Goal: Task Accomplishment & Management: Use online tool/utility

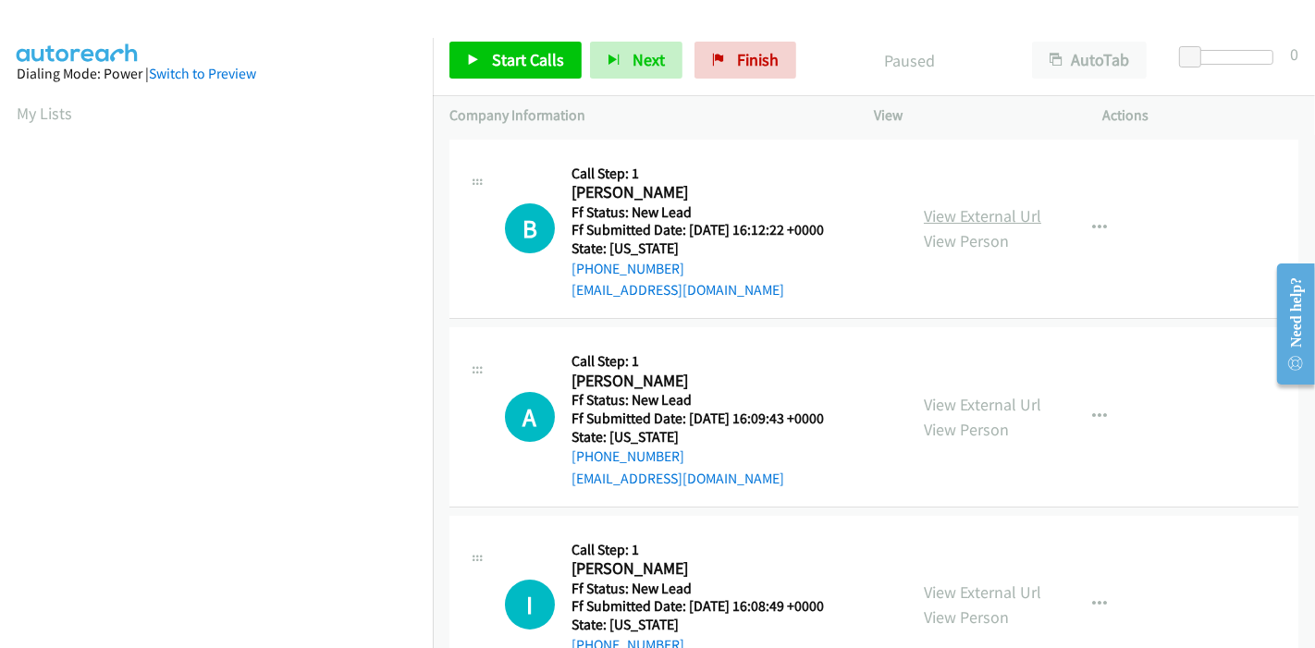
click at [1001, 209] on link "View External Url" at bounding box center [982, 215] width 117 height 21
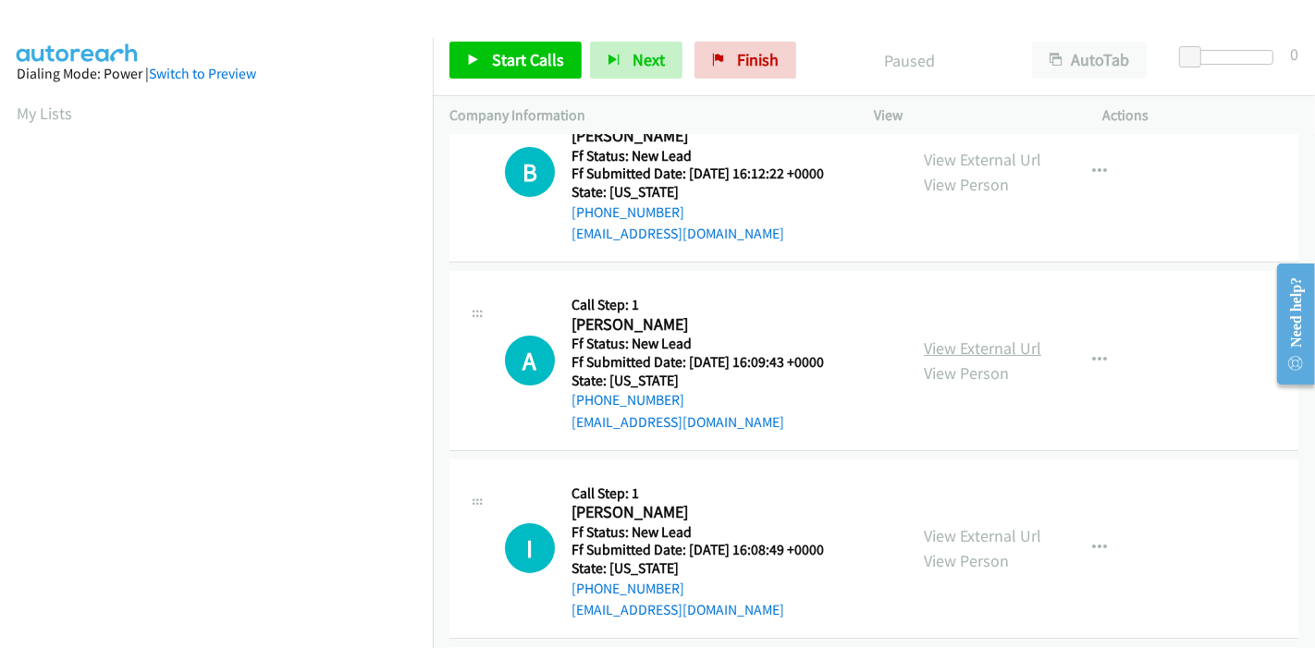
scroll to position [103, 0]
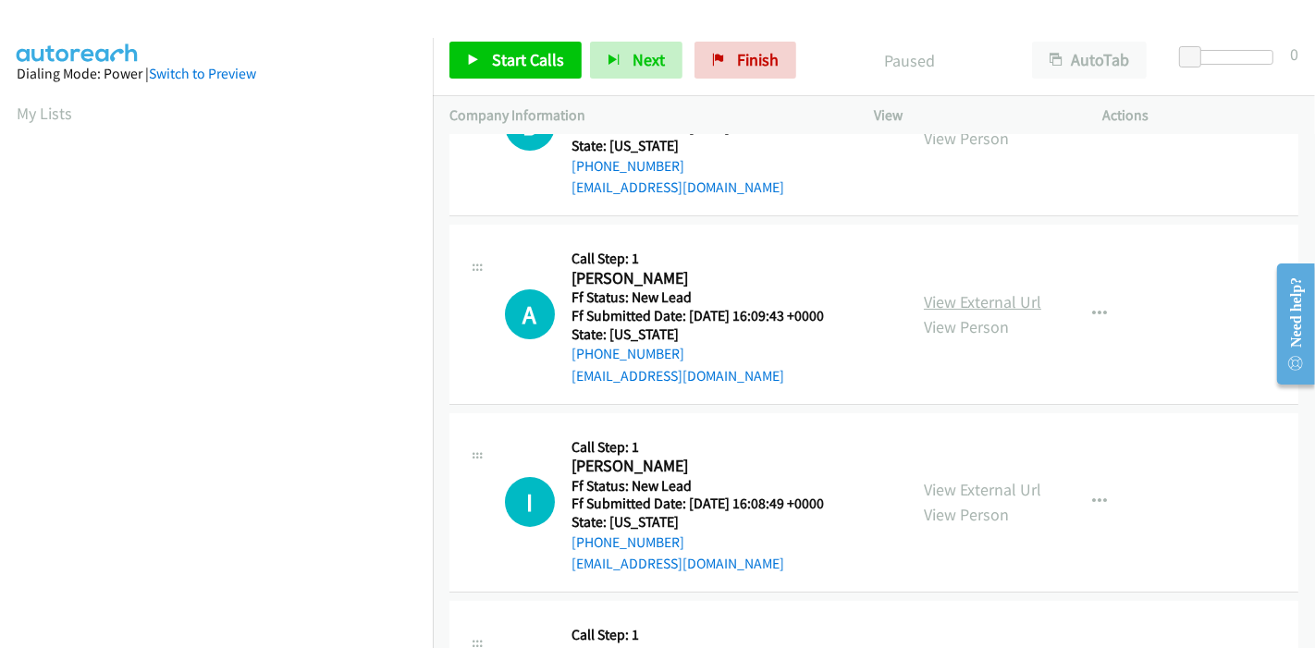
click at [981, 303] on link "View External Url" at bounding box center [982, 301] width 117 height 21
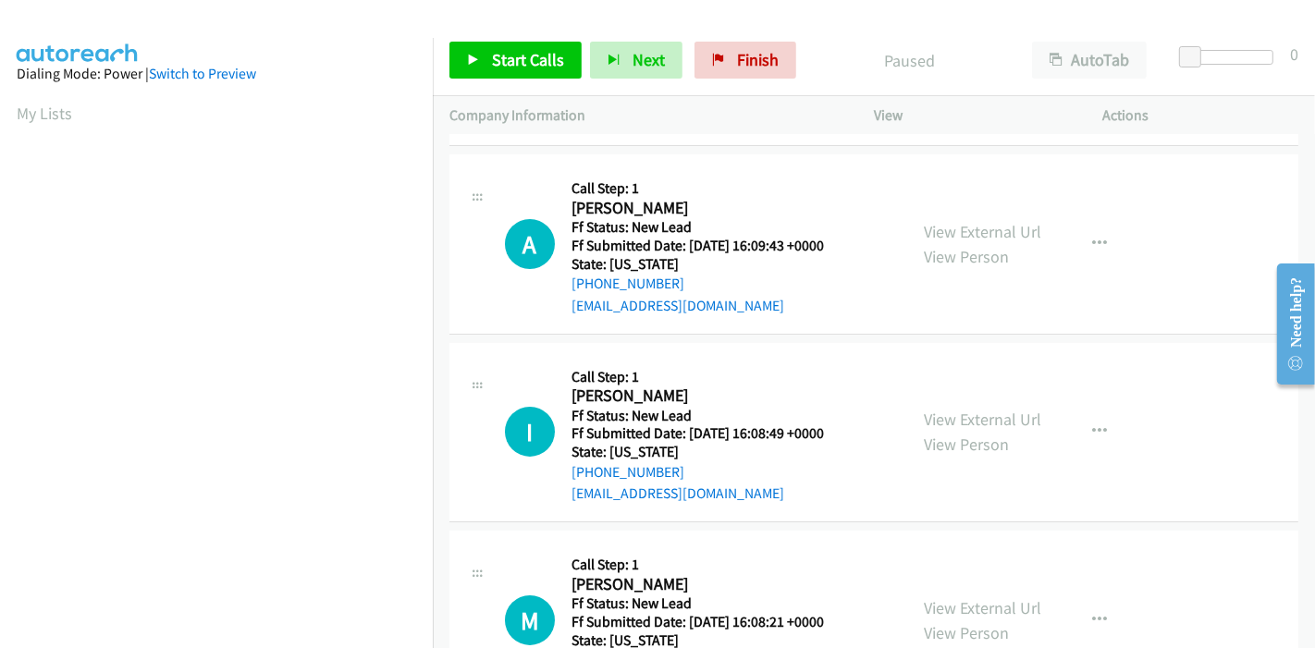
scroll to position [205, 0]
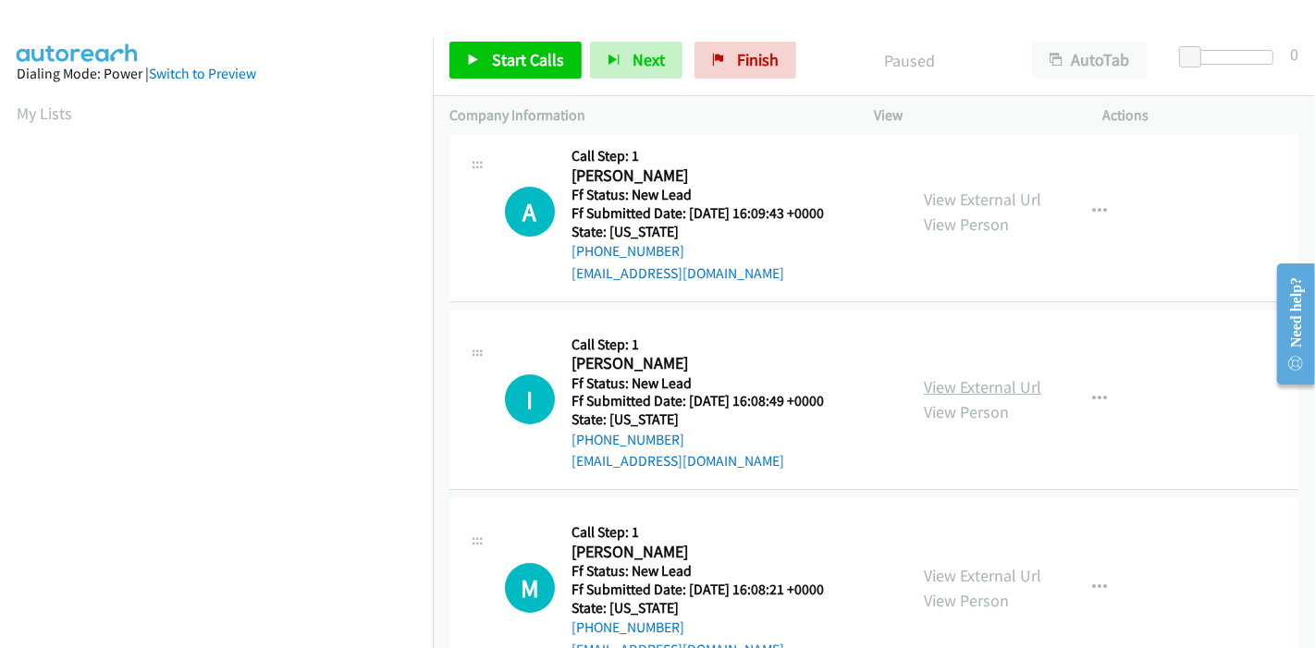
click at [983, 385] on link "View External Url" at bounding box center [982, 387] width 117 height 21
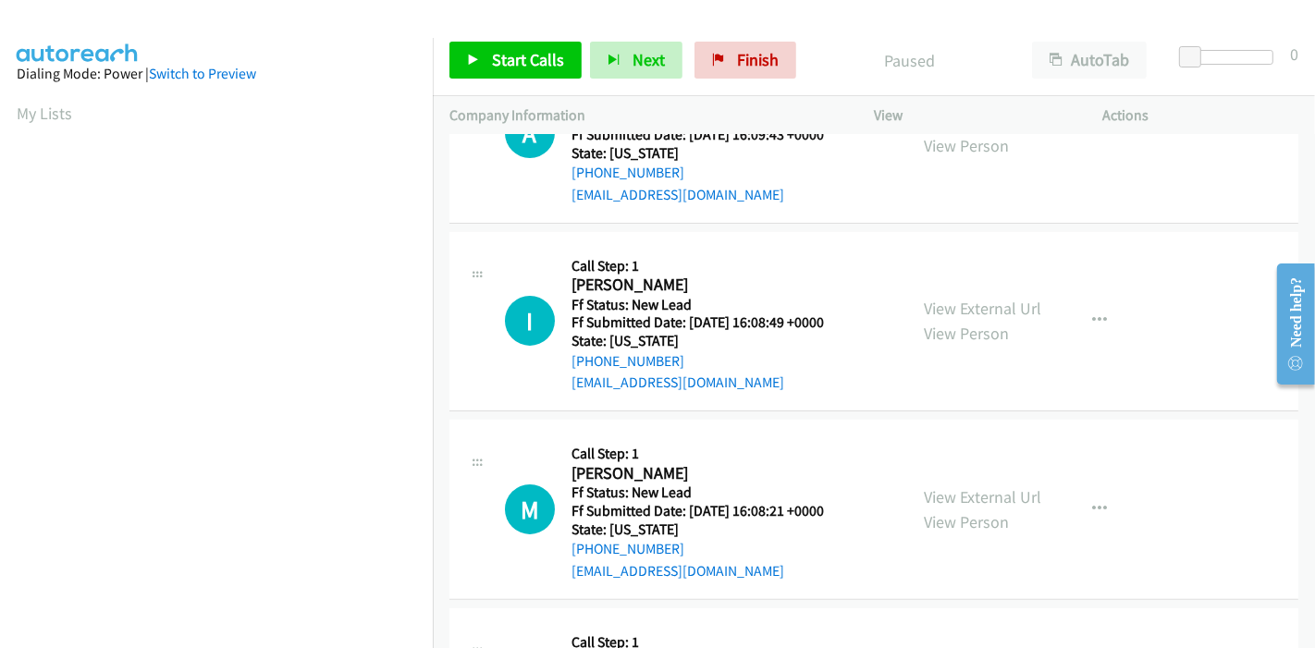
scroll to position [411, 0]
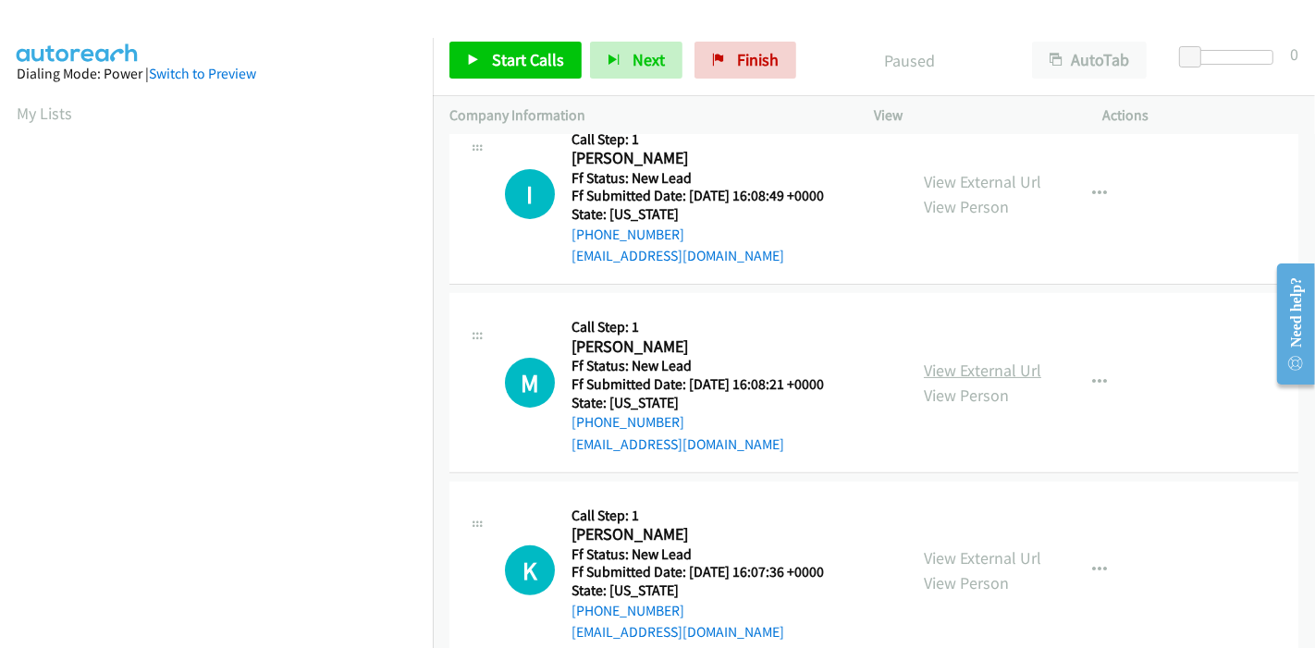
click at [958, 368] on link "View External Url" at bounding box center [982, 370] width 117 height 21
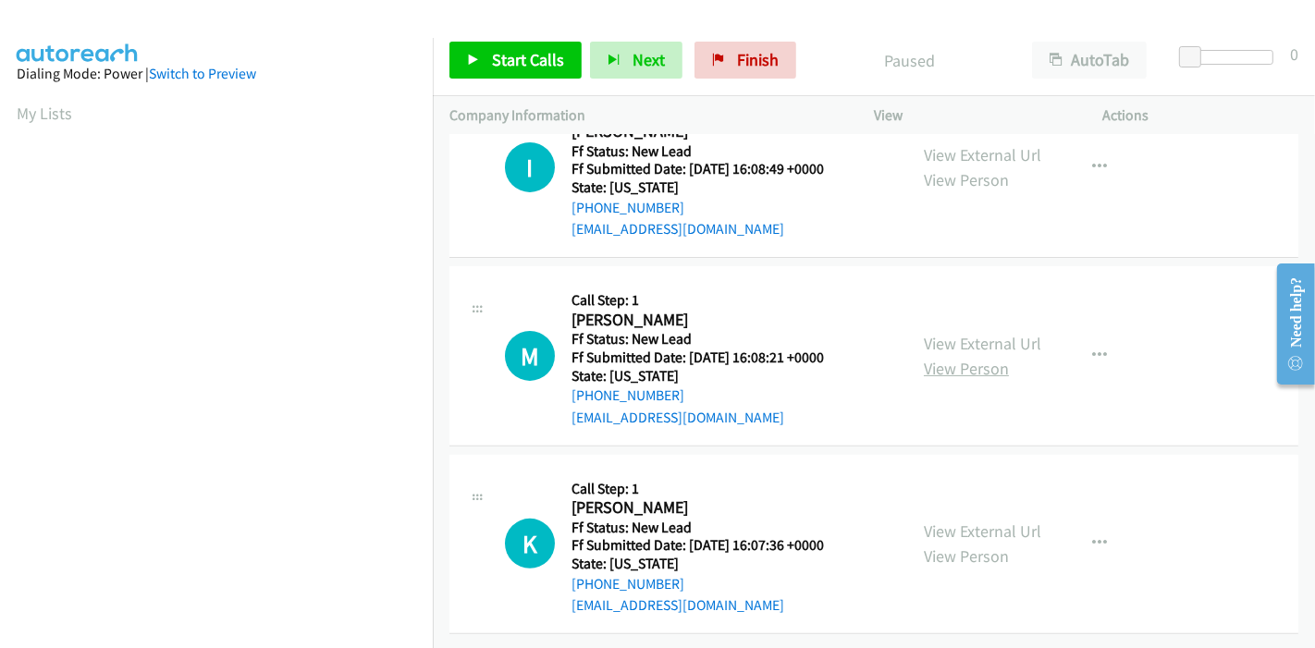
scroll to position [451, 0]
click at [991, 521] on link "View External Url" at bounding box center [982, 531] width 117 height 21
click at [500, 58] on span "Start Calls" at bounding box center [528, 59] width 72 height 21
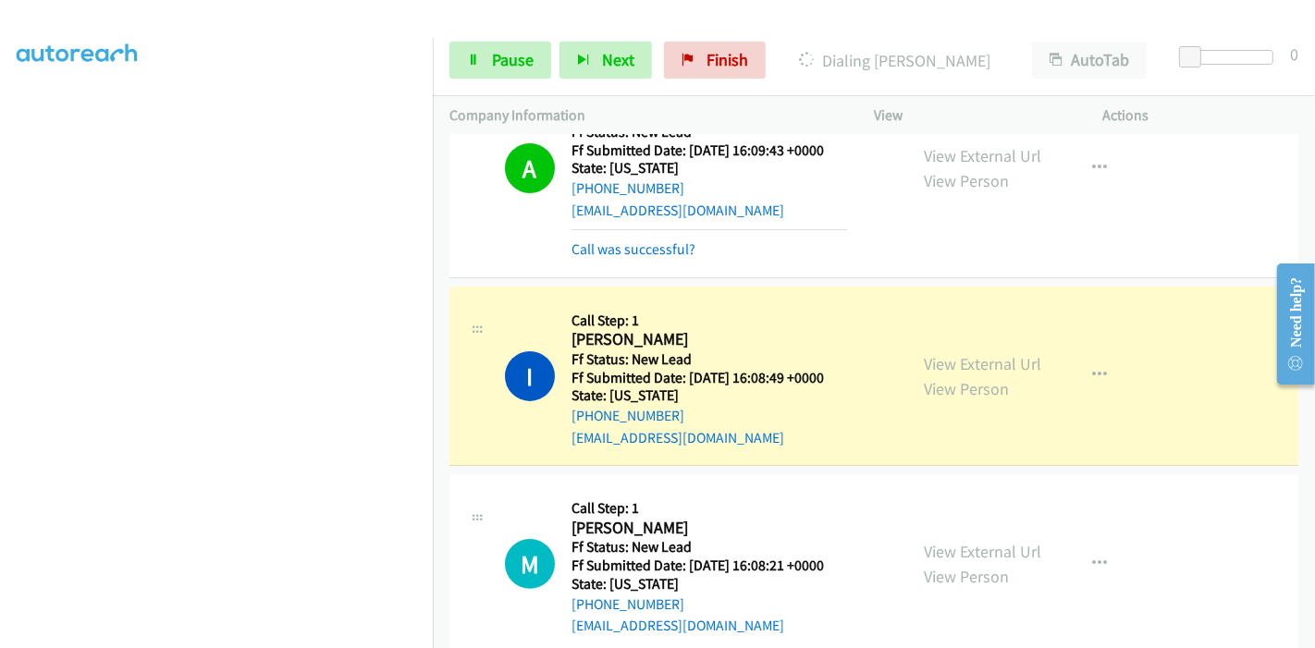
scroll to position [327, 0]
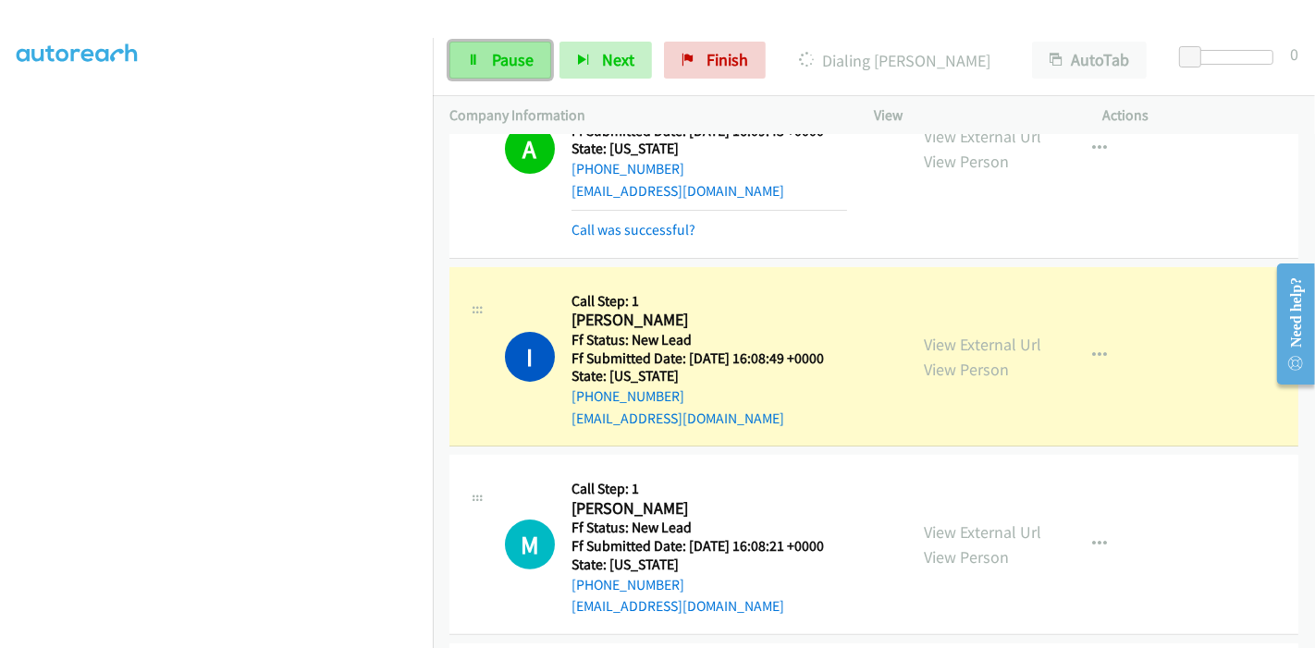
click at [492, 63] on span "Pause" at bounding box center [513, 59] width 42 height 21
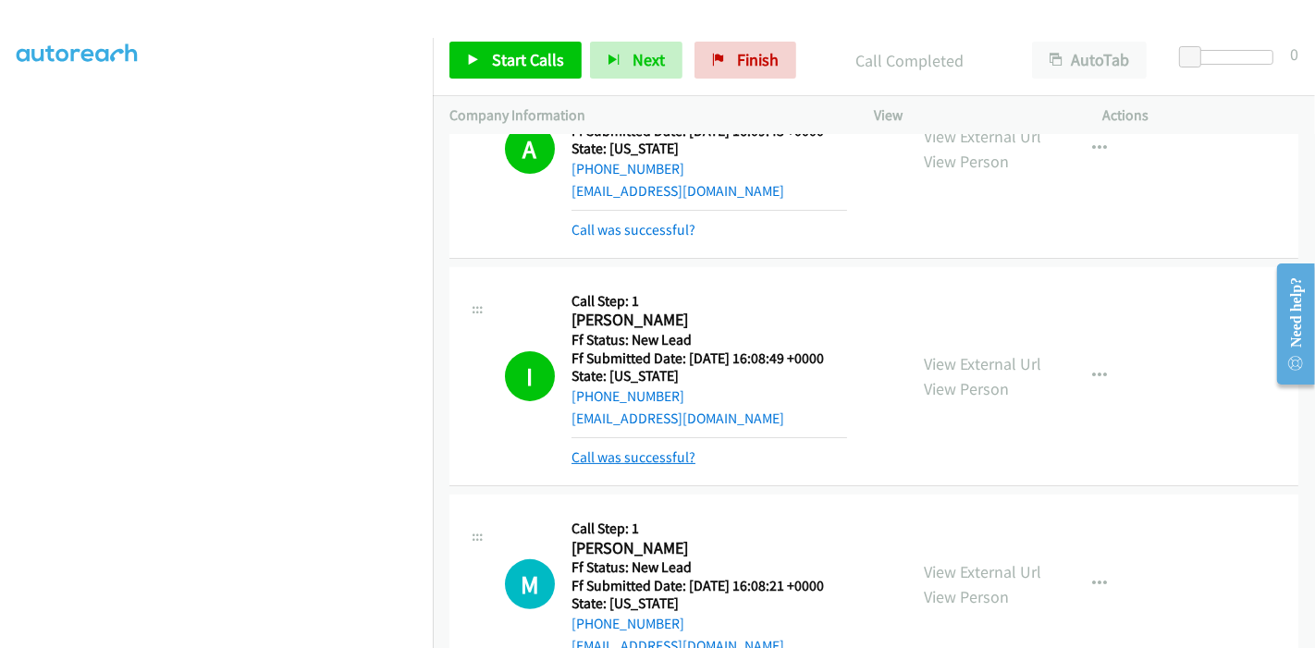
click at [676, 463] on link "Call was successful?" at bounding box center [634, 458] width 124 height 18
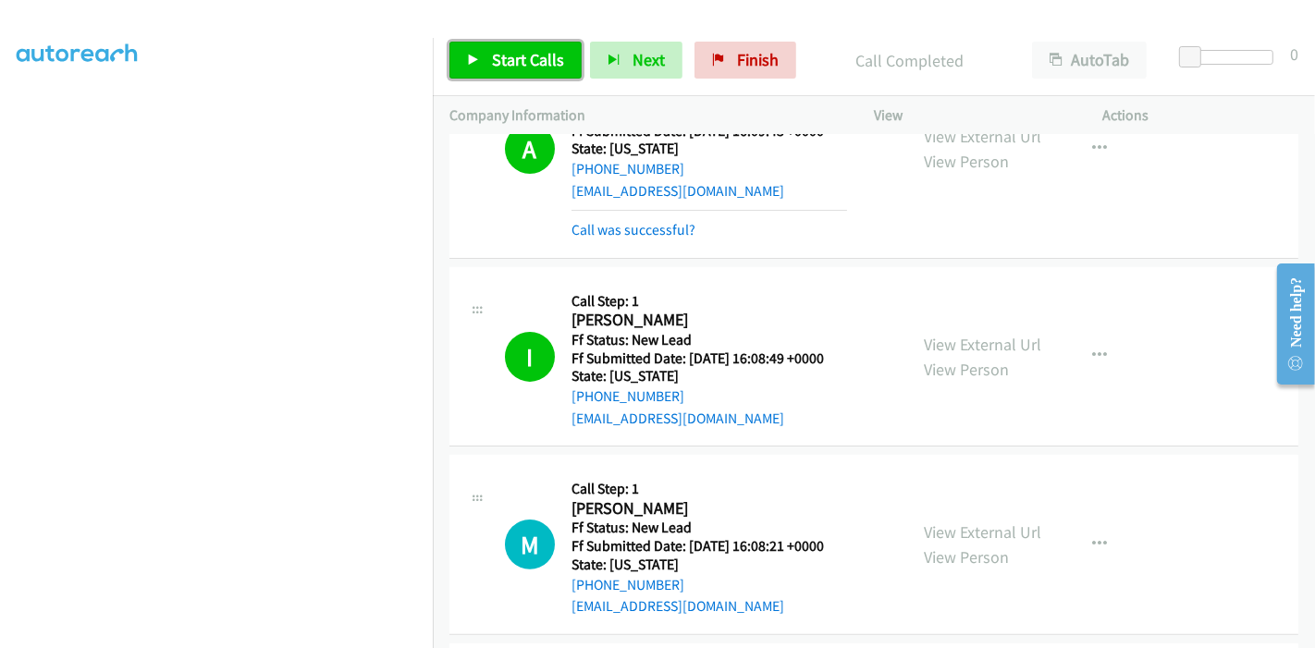
click at [500, 58] on span "Start Calls" at bounding box center [528, 59] width 72 height 21
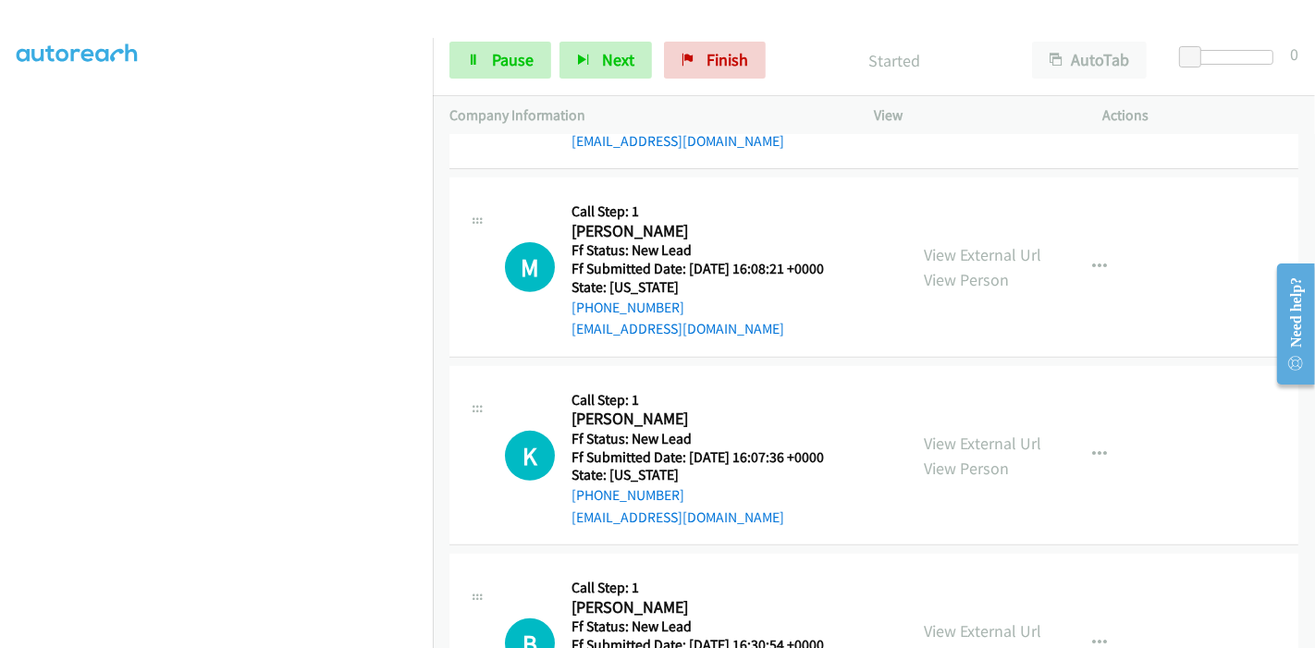
scroll to position [636, 0]
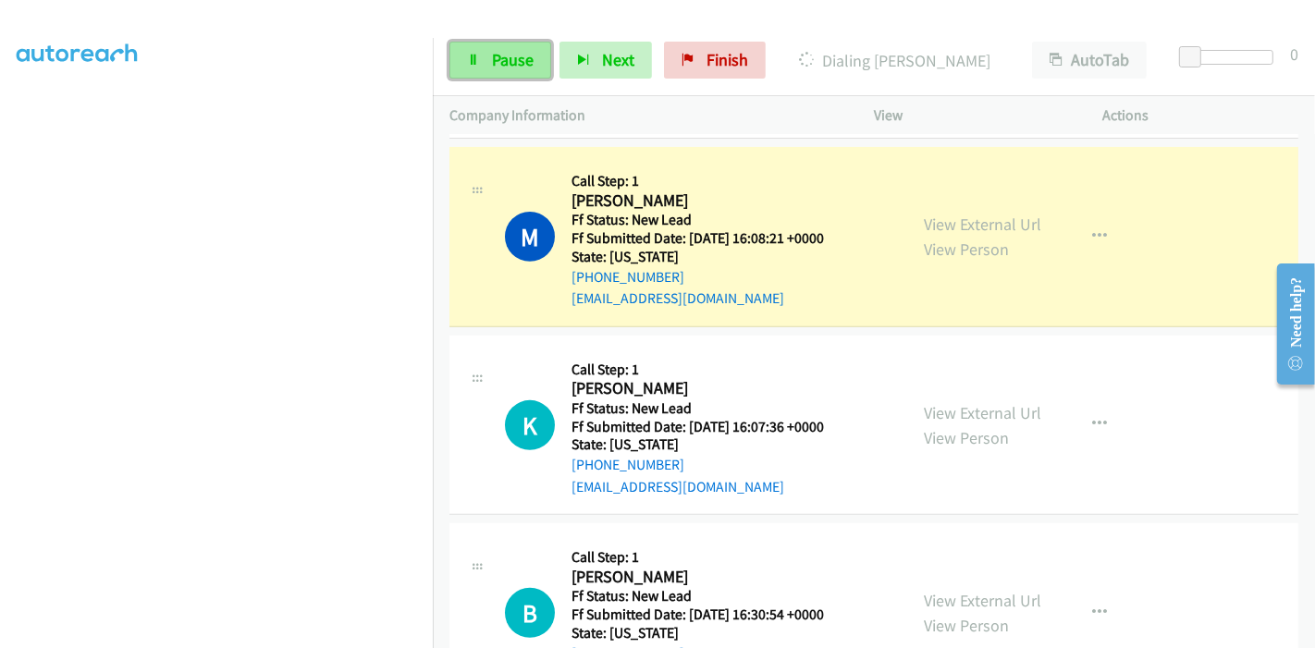
click at [503, 49] on span "Pause" at bounding box center [513, 59] width 42 height 21
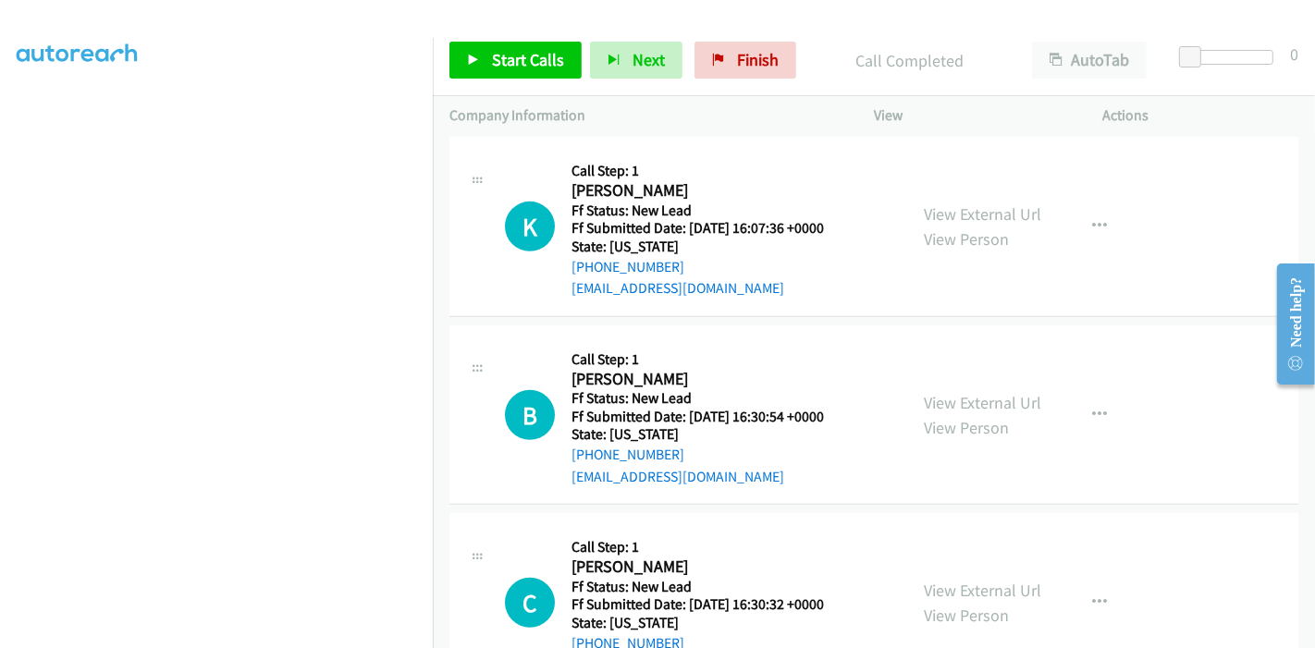
scroll to position [841, 0]
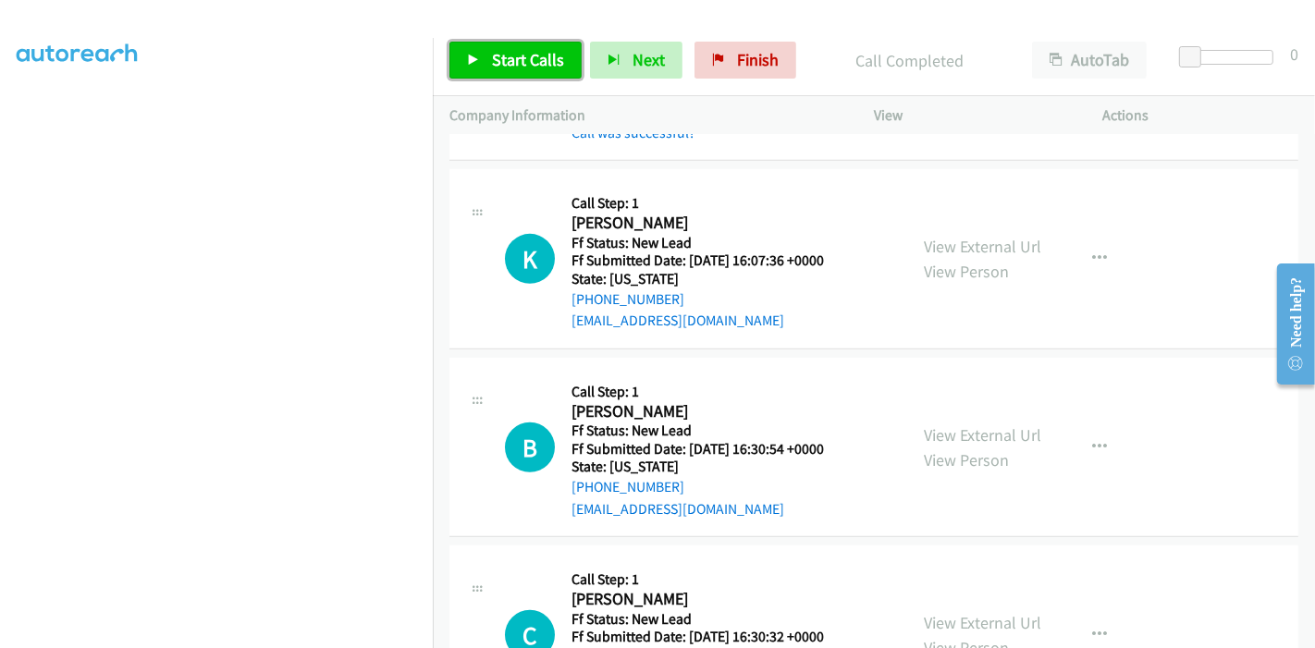
click at [537, 63] on span "Start Calls" at bounding box center [528, 59] width 72 height 21
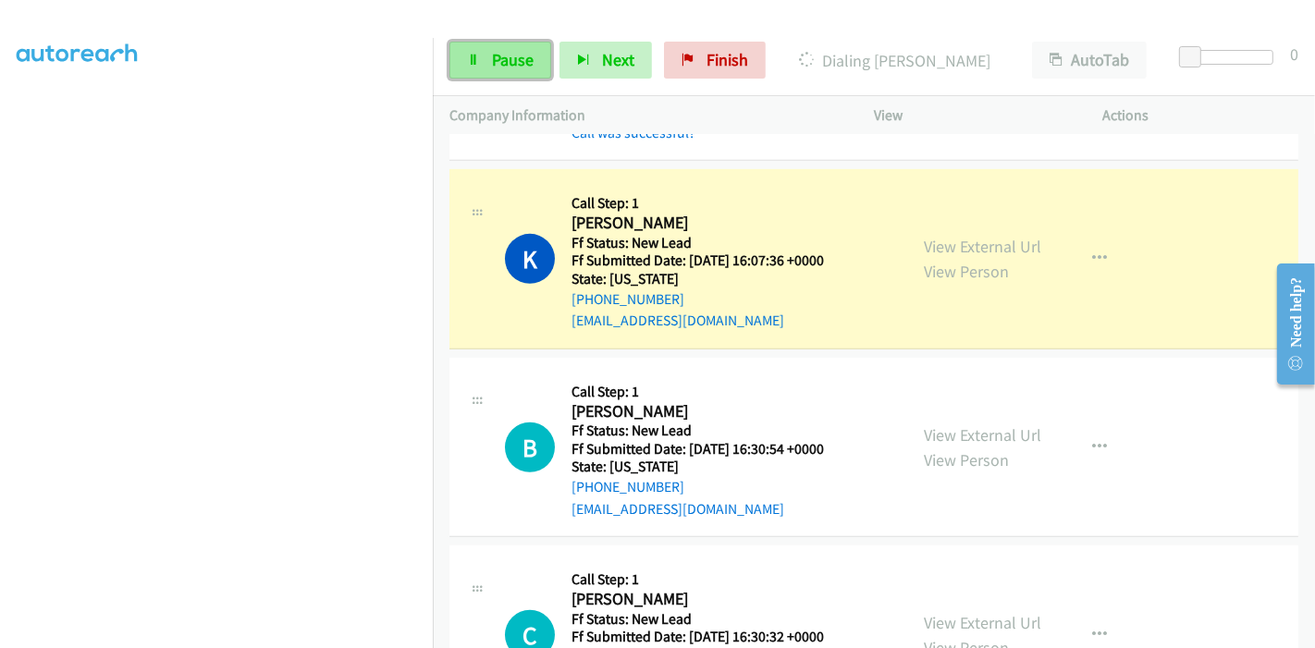
click at [507, 58] on span "Pause" at bounding box center [513, 59] width 42 height 21
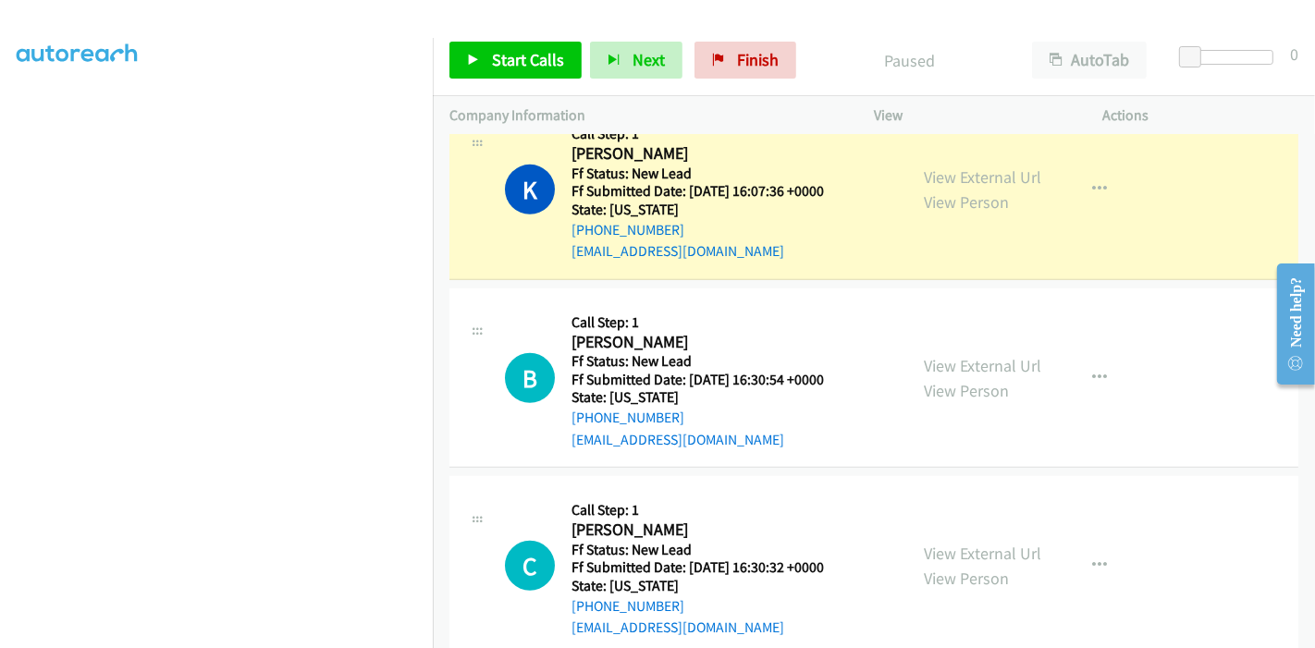
scroll to position [1030, 0]
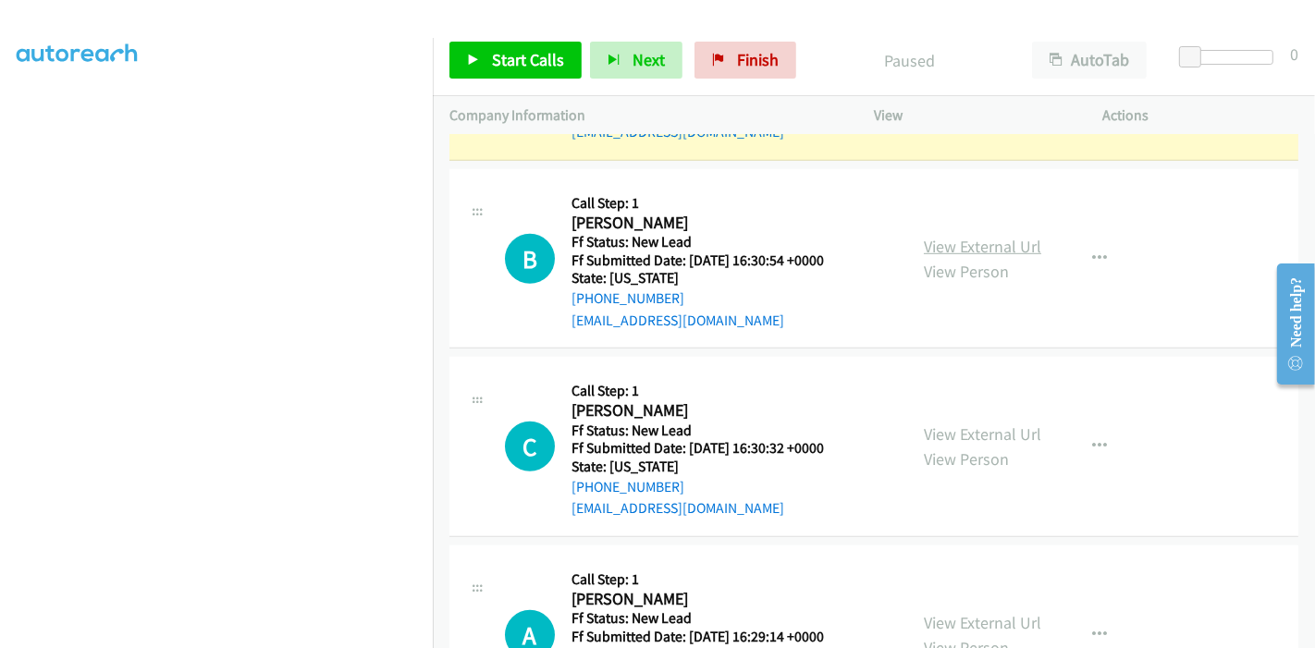
click at [969, 249] on link "View External Url" at bounding box center [982, 246] width 117 height 21
click at [964, 426] on link "View External Url" at bounding box center [982, 434] width 117 height 21
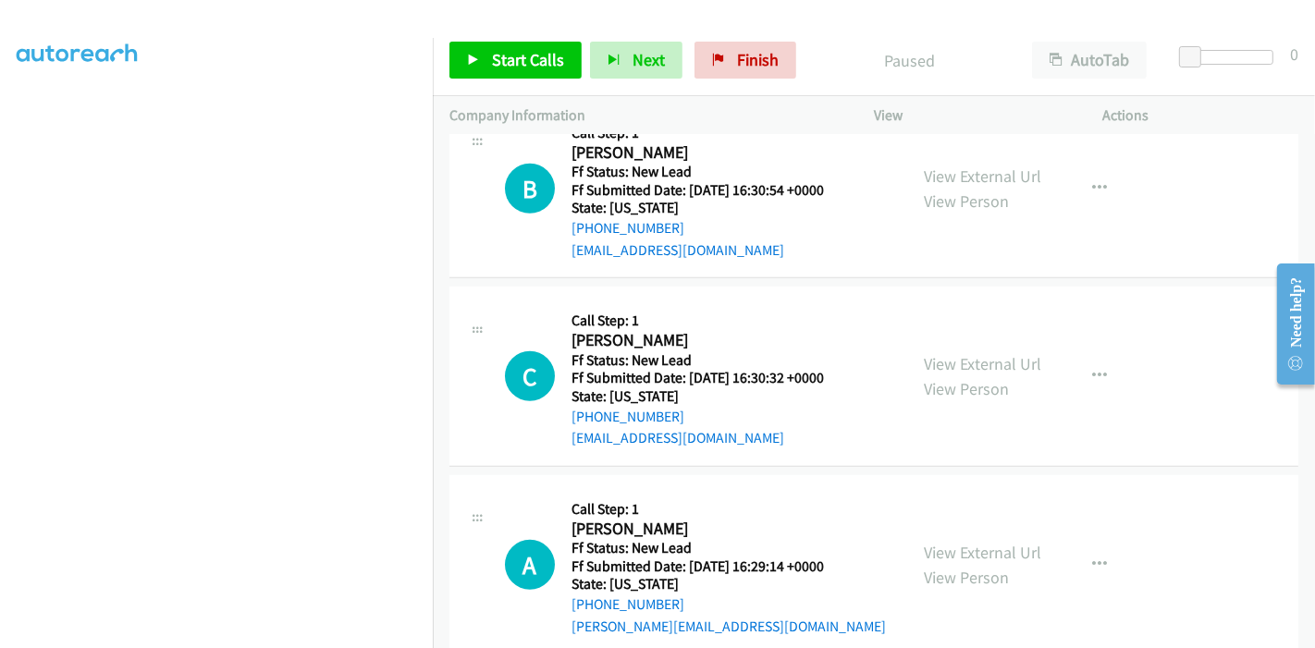
scroll to position [1132, 0]
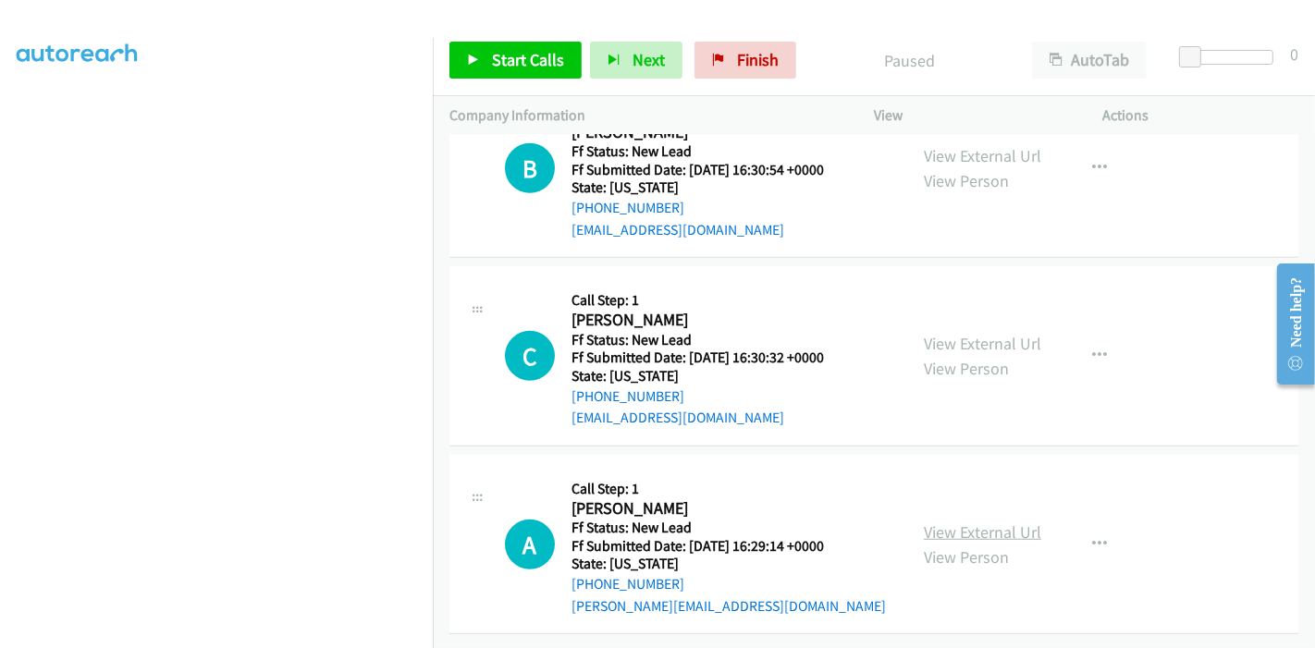
click at [953, 522] on link "View External Url" at bounding box center [982, 532] width 117 height 21
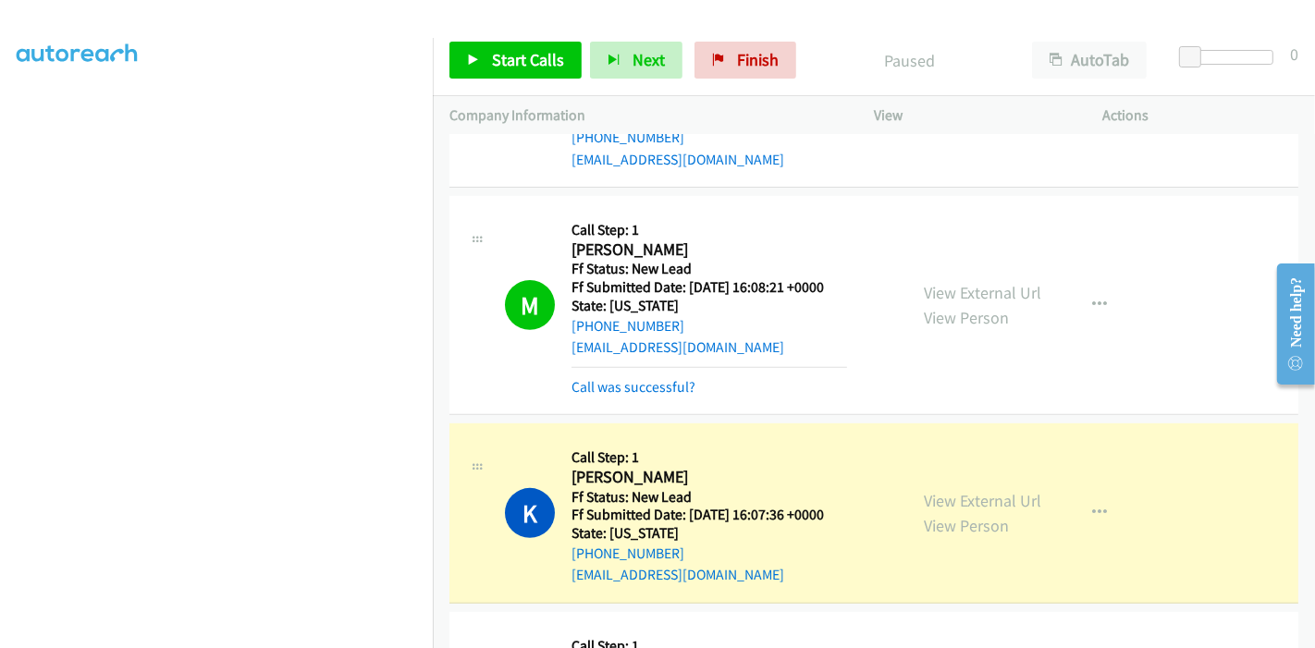
scroll to position [722, 0]
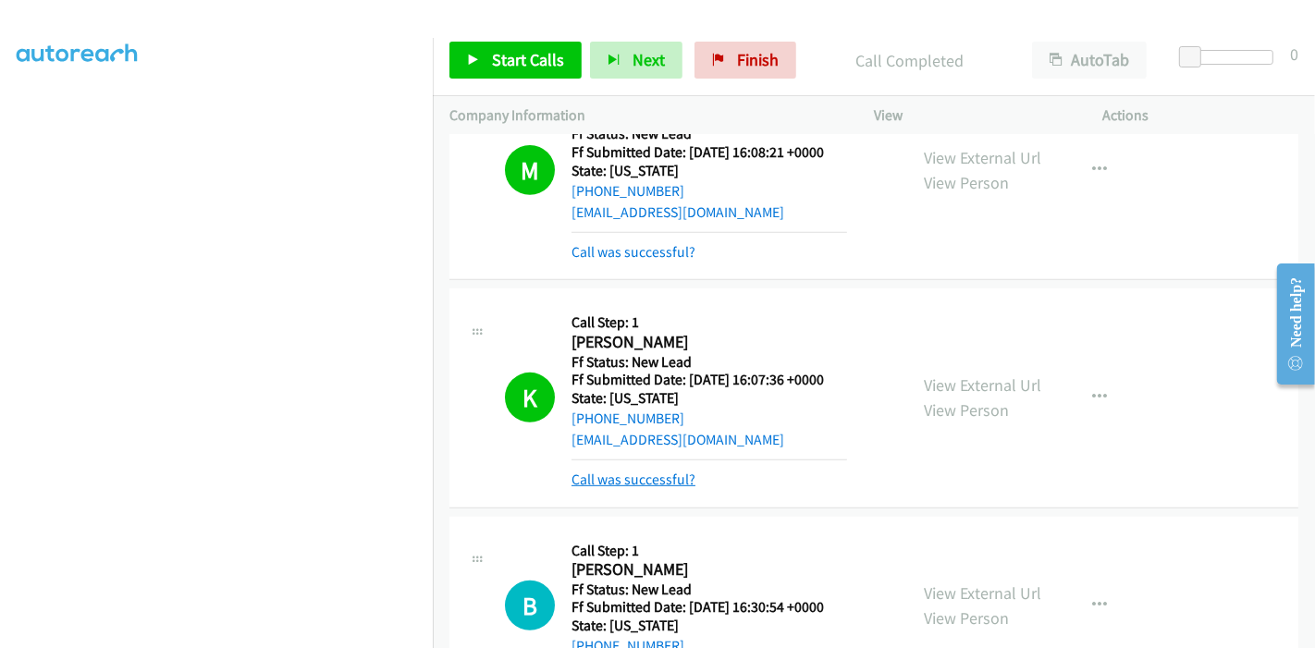
click at [636, 475] on link "Call was successful?" at bounding box center [634, 480] width 124 height 18
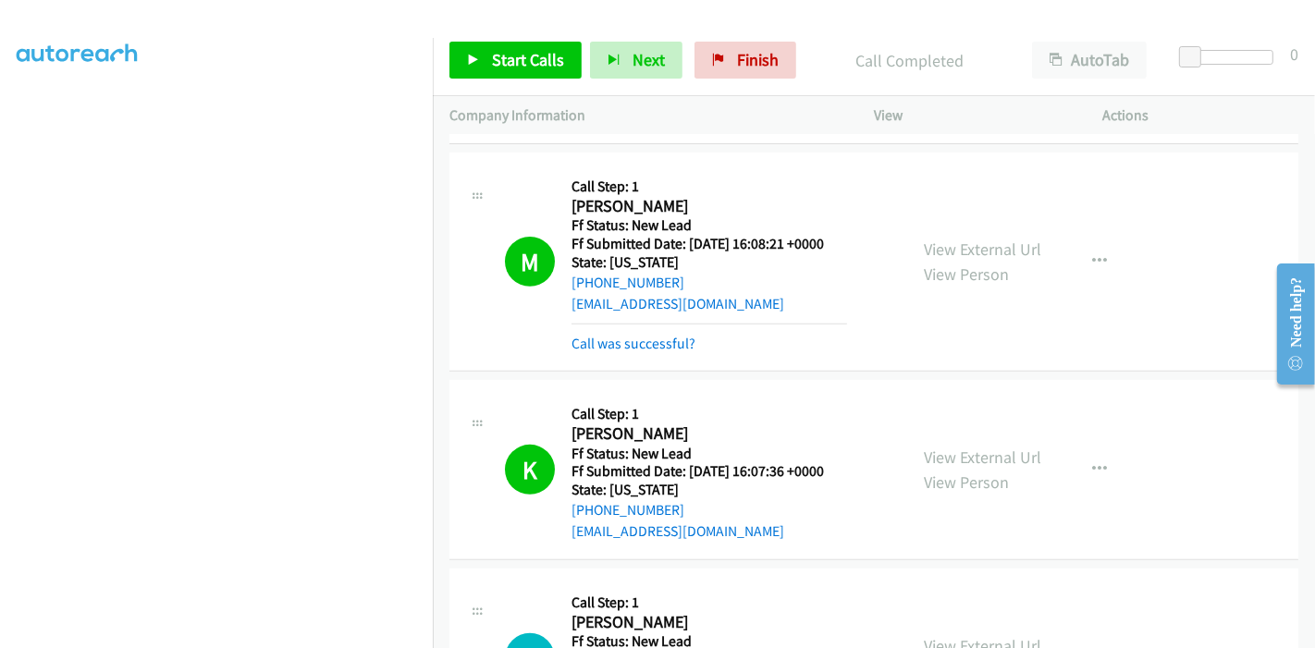
scroll to position [515, 0]
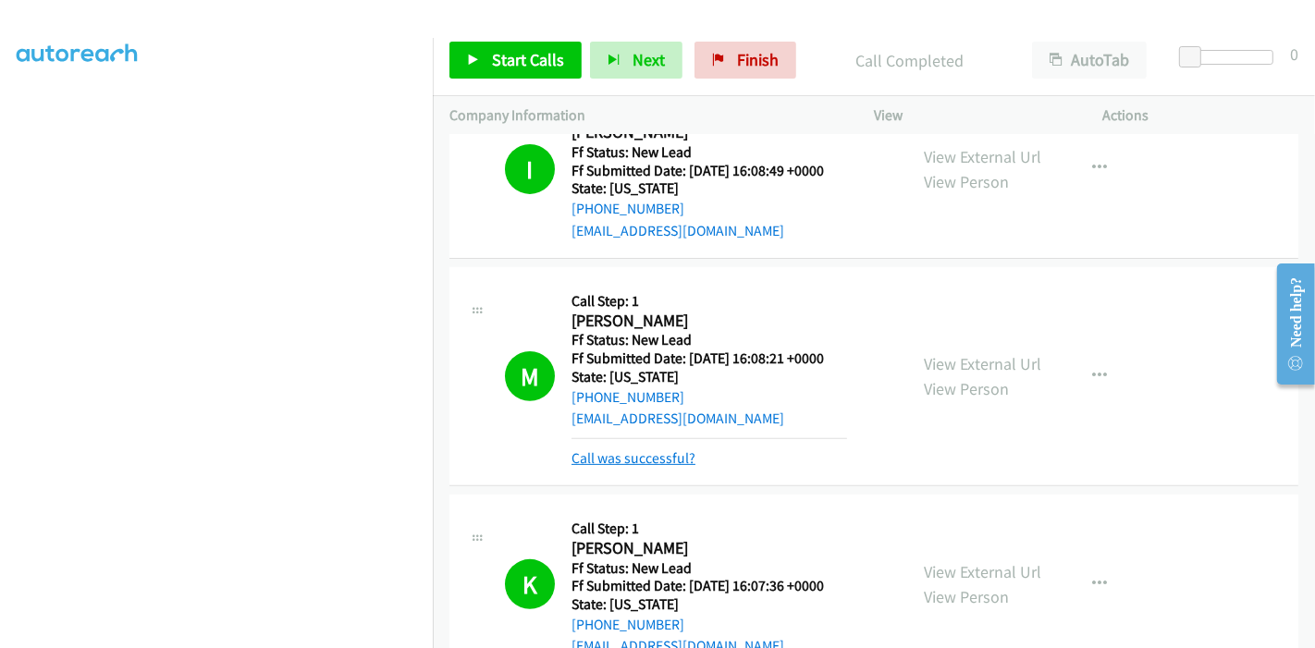
click at [650, 452] on link "Call was successful?" at bounding box center [634, 459] width 124 height 18
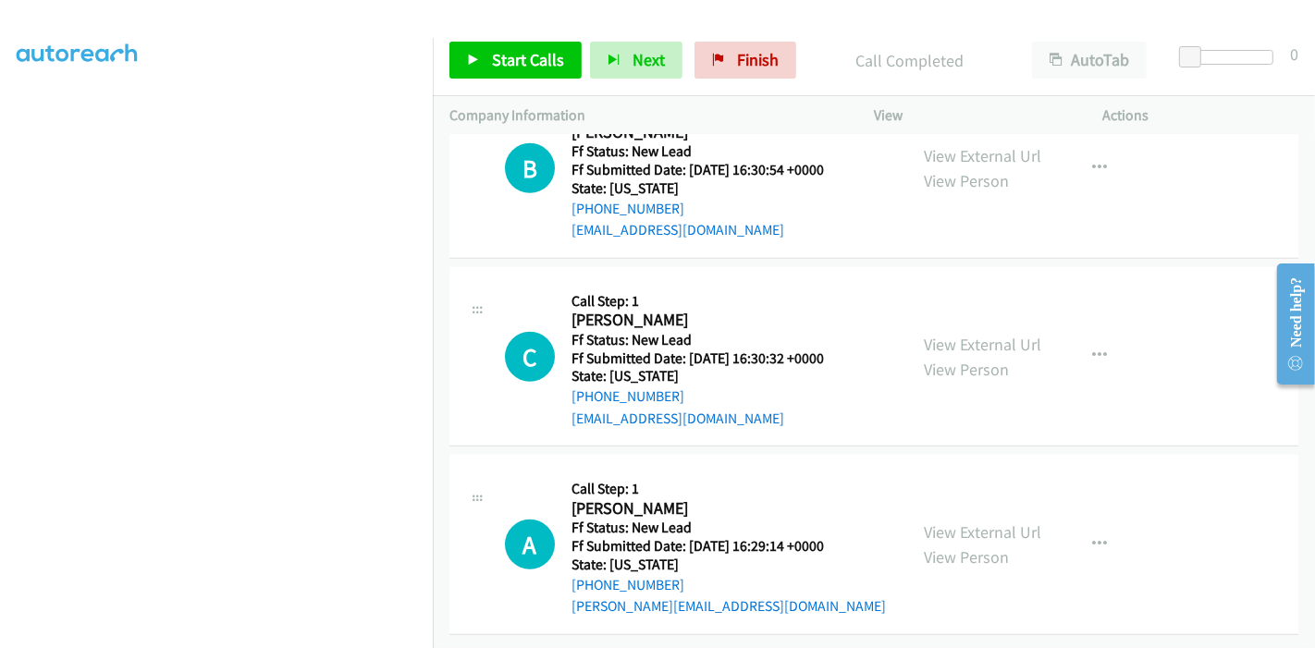
scroll to position [1093, 0]
click at [1093, 537] on icon "button" at bounding box center [1100, 544] width 15 height 15
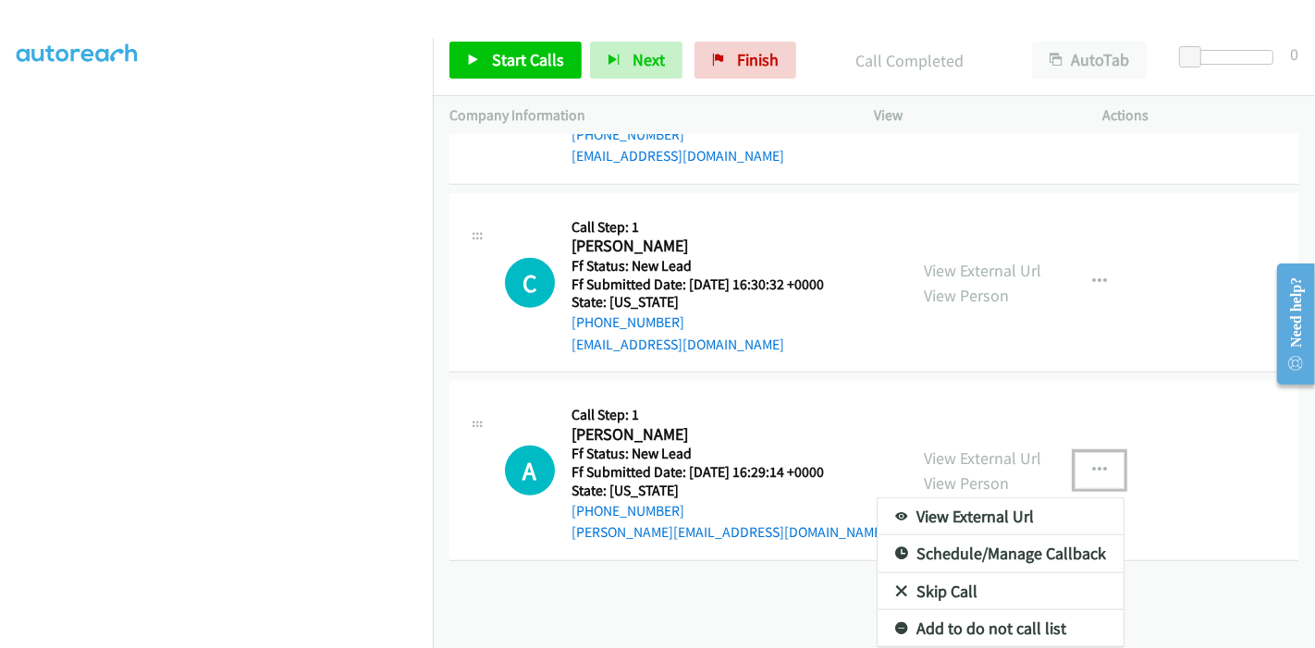
click at [935, 576] on link "Skip Call" at bounding box center [1001, 592] width 246 height 37
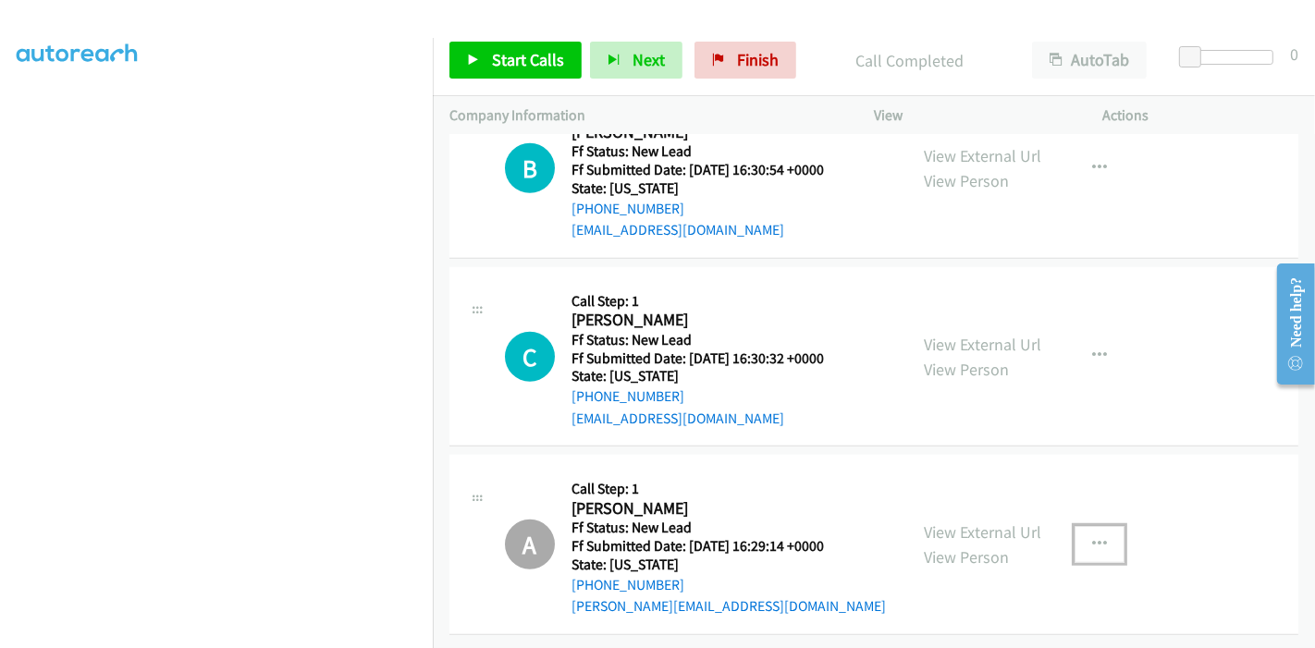
scroll to position [887, 0]
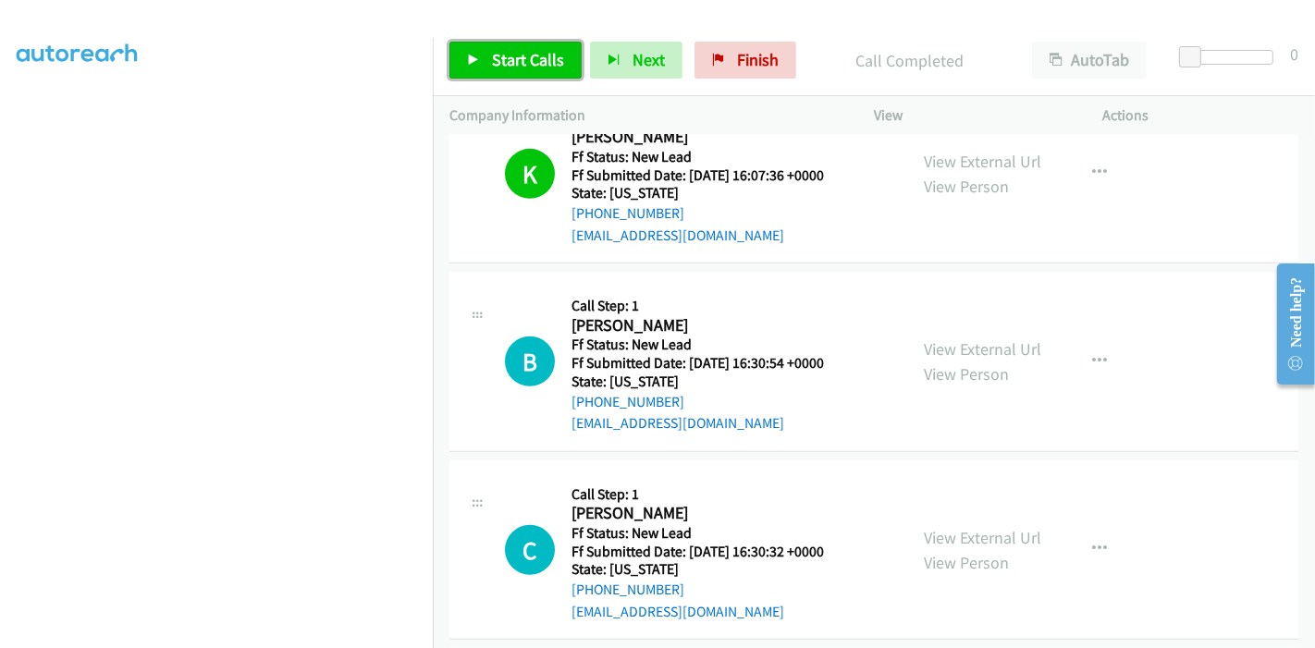
click at [539, 62] on span "Start Calls" at bounding box center [528, 59] width 72 height 21
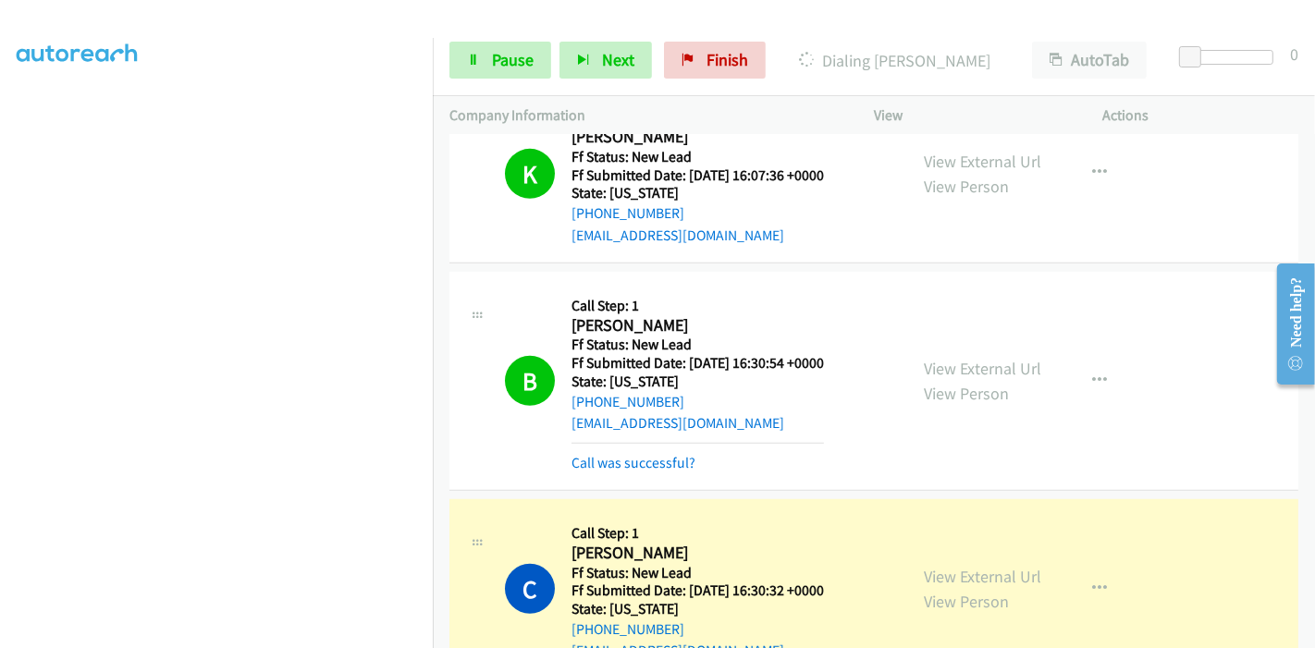
scroll to position [1195, 0]
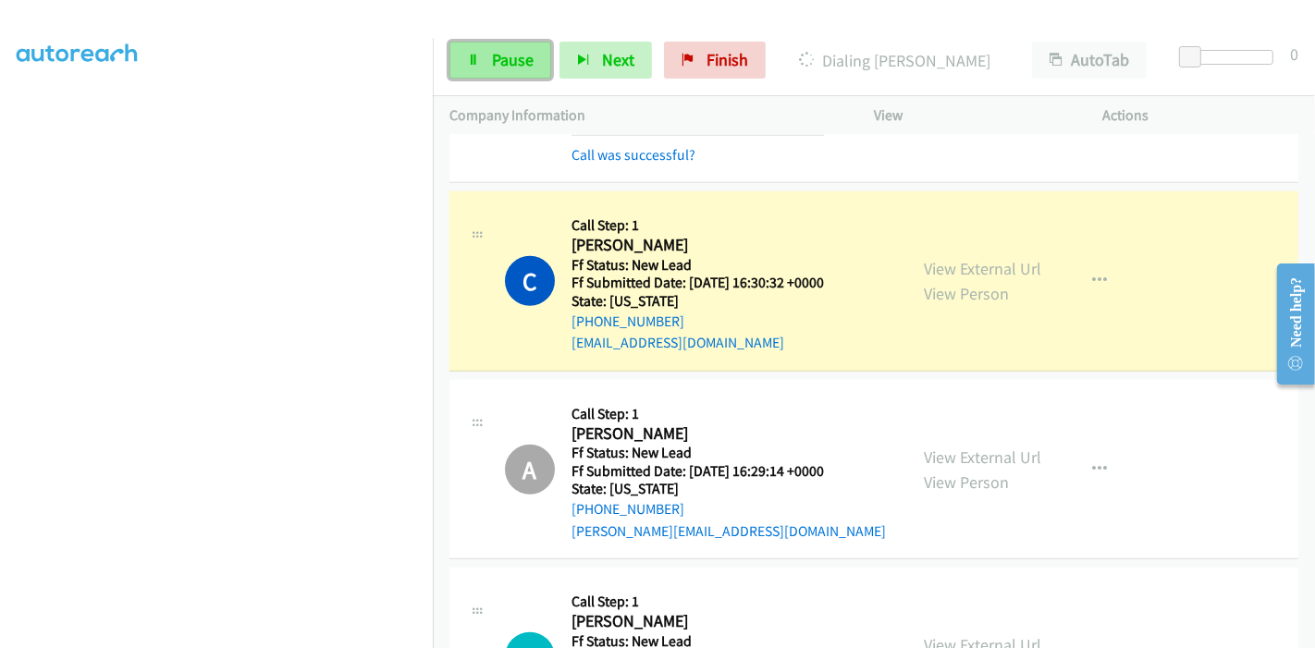
click at [500, 62] on span "Pause" at bounding box center [513, 59] width 42 height 21
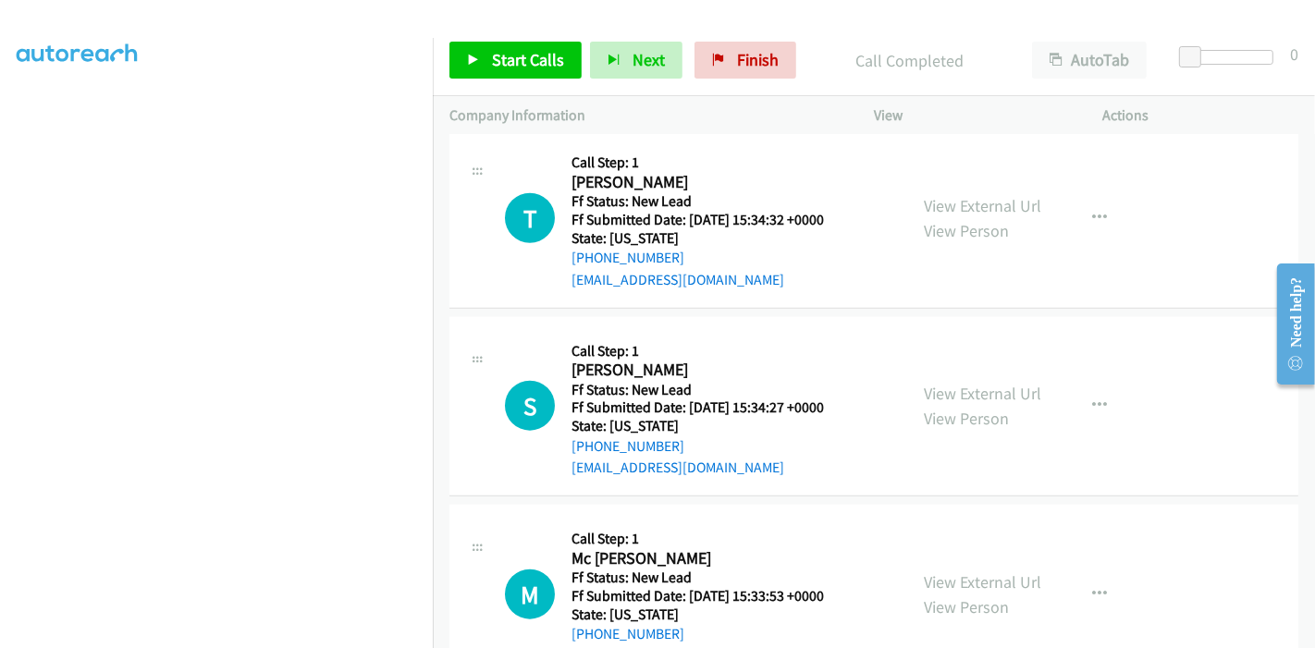
scroll to position [1735, 0]
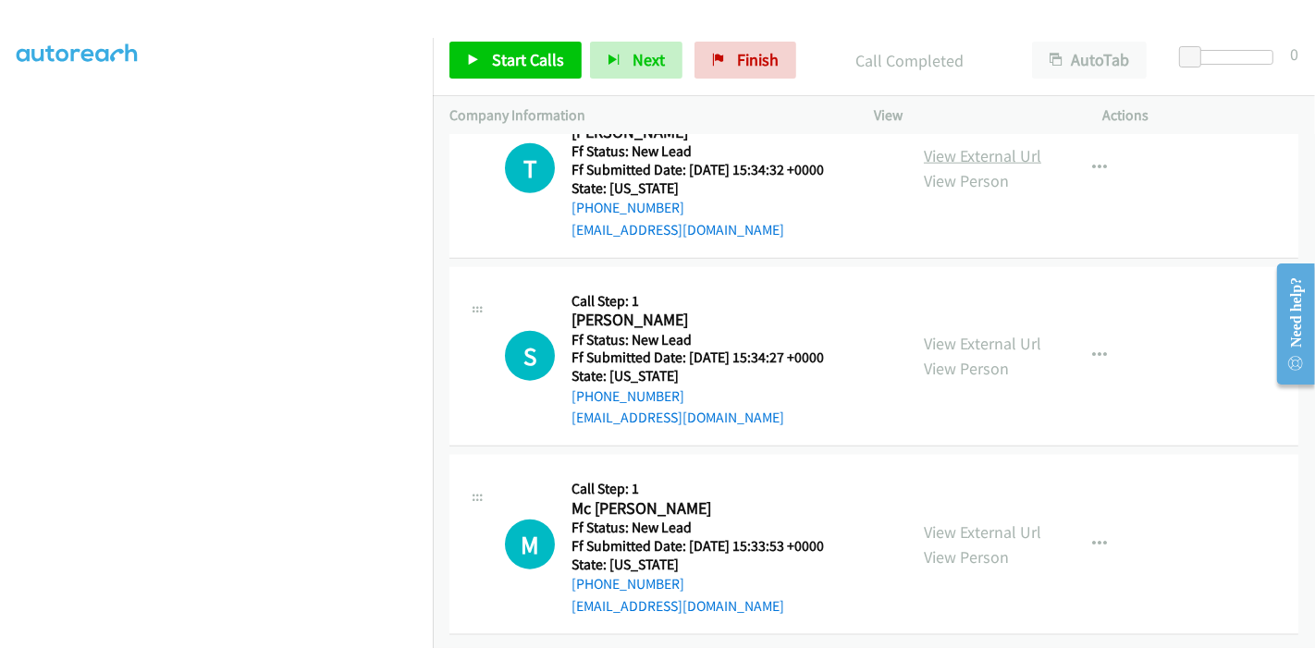
click at [1006, 145] on link "View External Url" at bounding box center [982, 155] width 117 height 21
click at [964, 333] on link "View External Url" at bounding box center [982, 343] width 117 height 21
click at [935, 522] on link "View External Url" at bounding box center [982, 532] width 117 height 21
click at [512, 50] on span "Start Calls" at bounding box center [528, 59] width 72 height 21
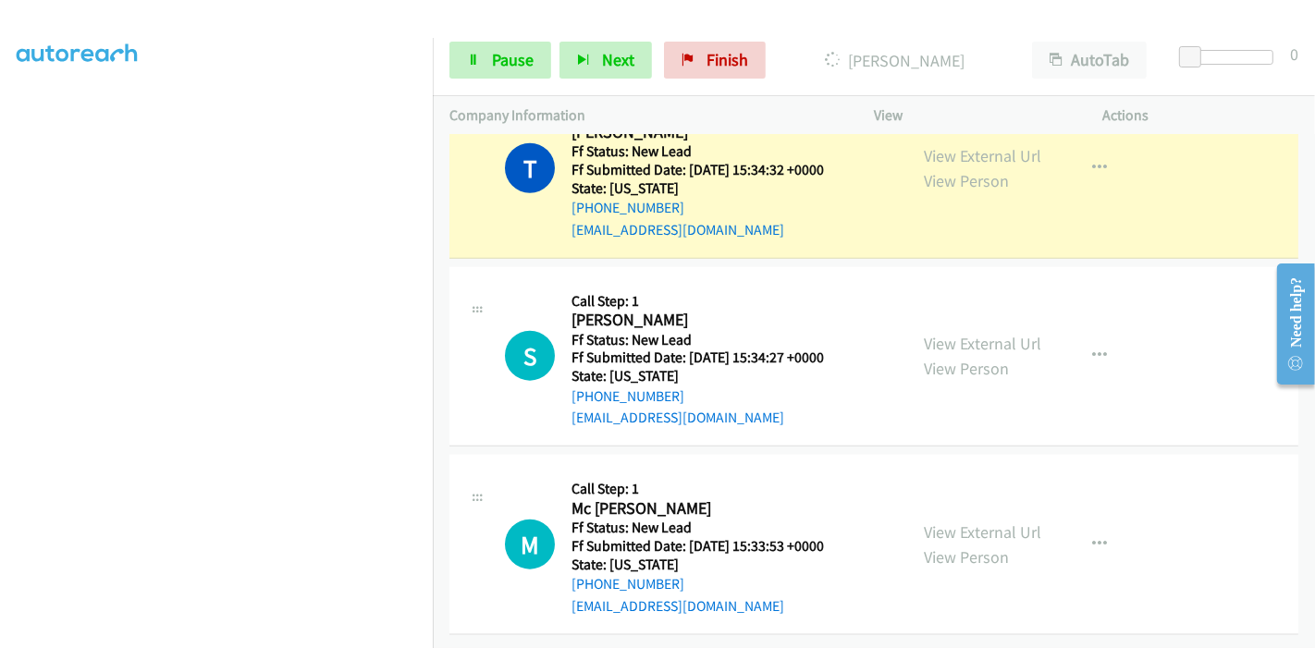
scroll to position [1530, 0]
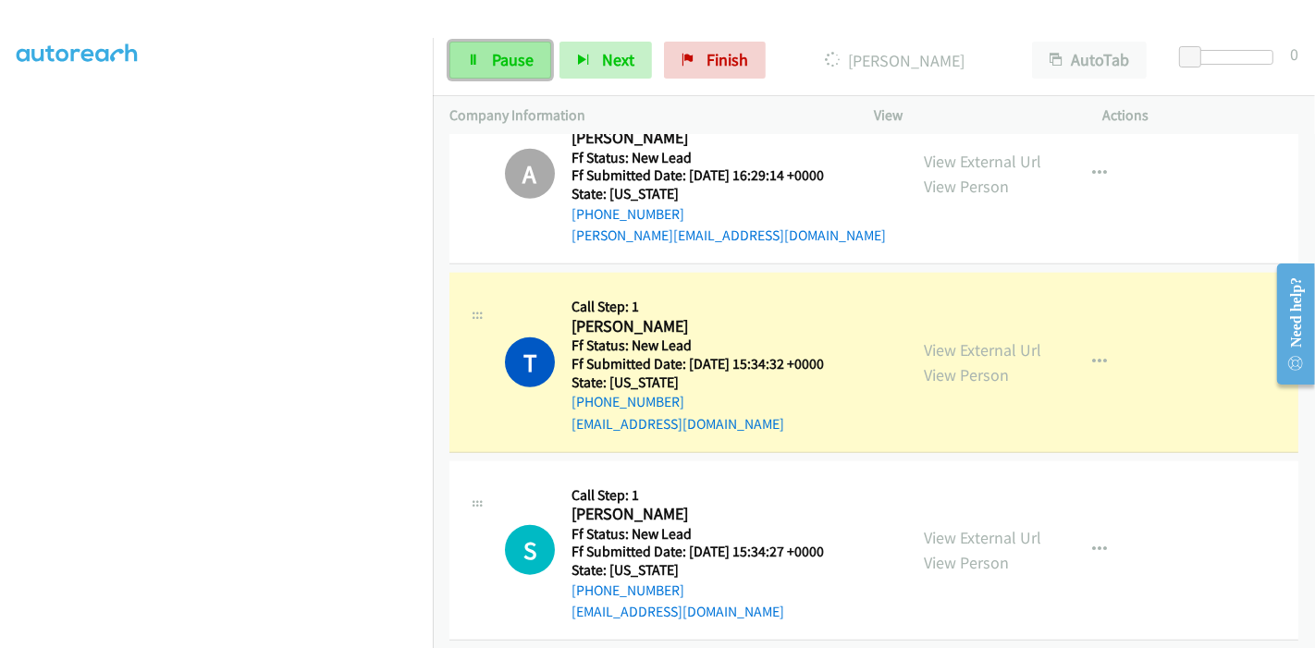
click at [498, 56] on span "Pause" at bounding box center [513, 59] width 42 height 21
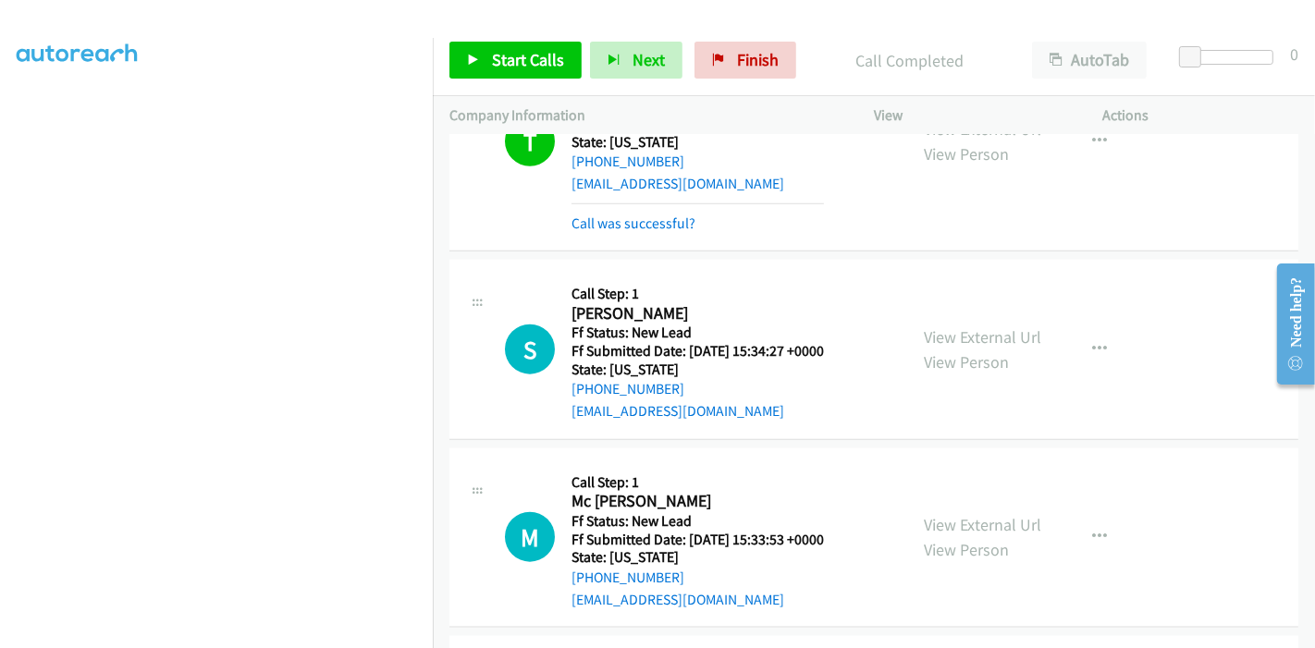
scroll to position [1722, 0]
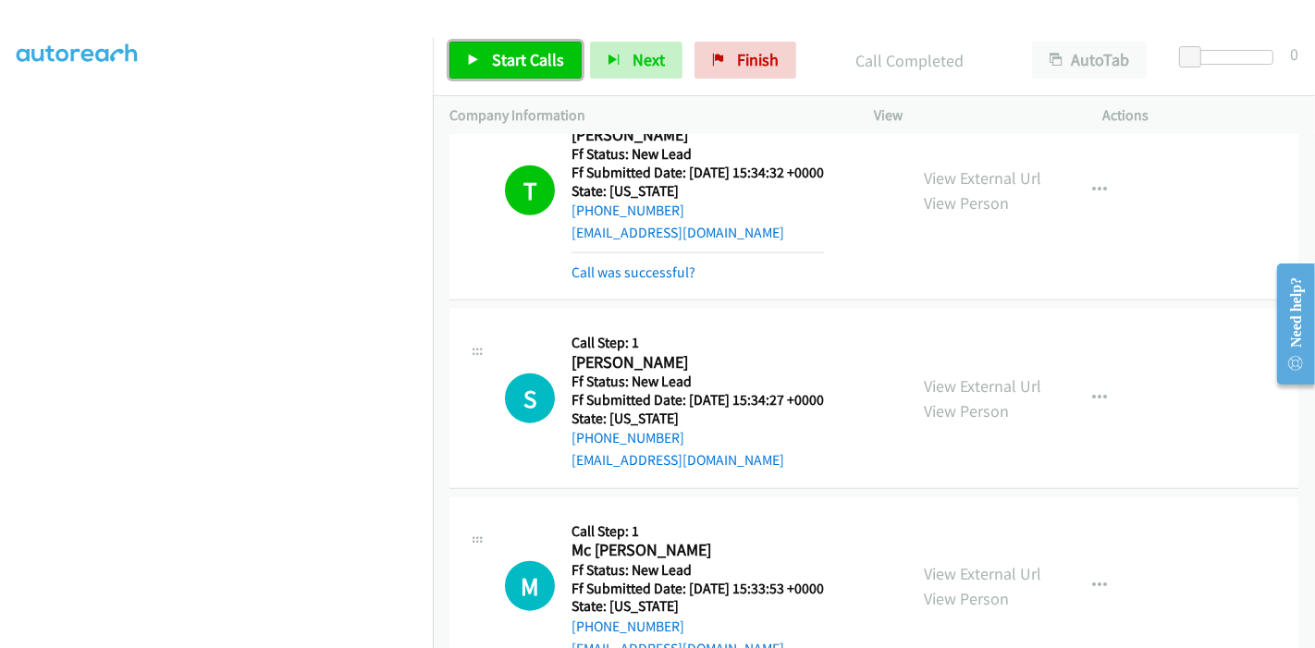
click at [483, 69] on link "Start Calls" at bounding box center [516, 60] width 132 height 37
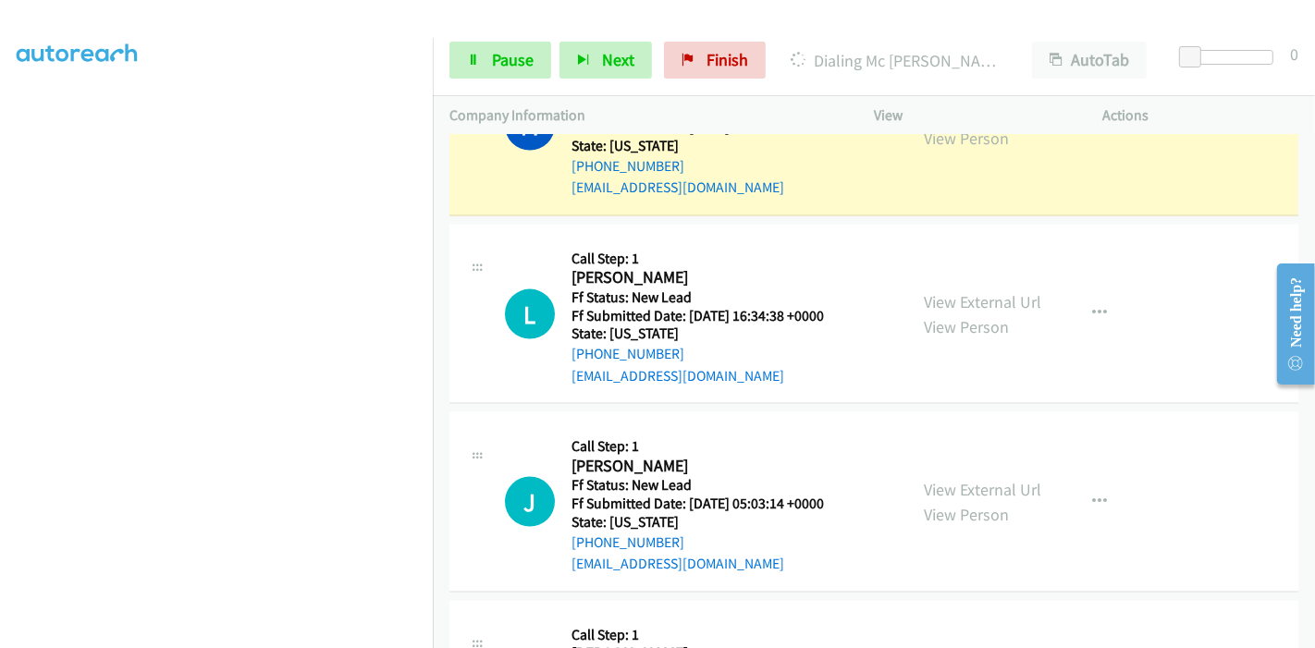
scroll to position [2339, 0]
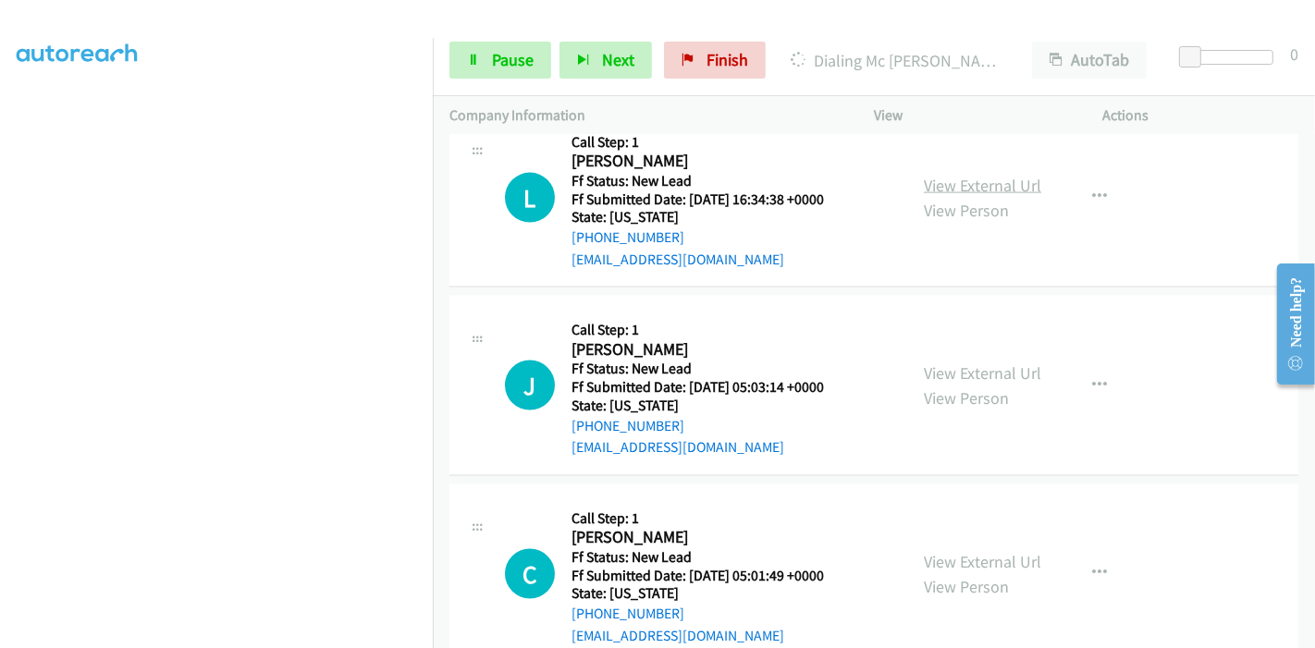
click at [985, 181] on link "View External Url" at bounding box center [982, 185] width 117 height 21
click at [924, 364] on link "View External Url" at bounding box center [982, 373] width 117 height 21
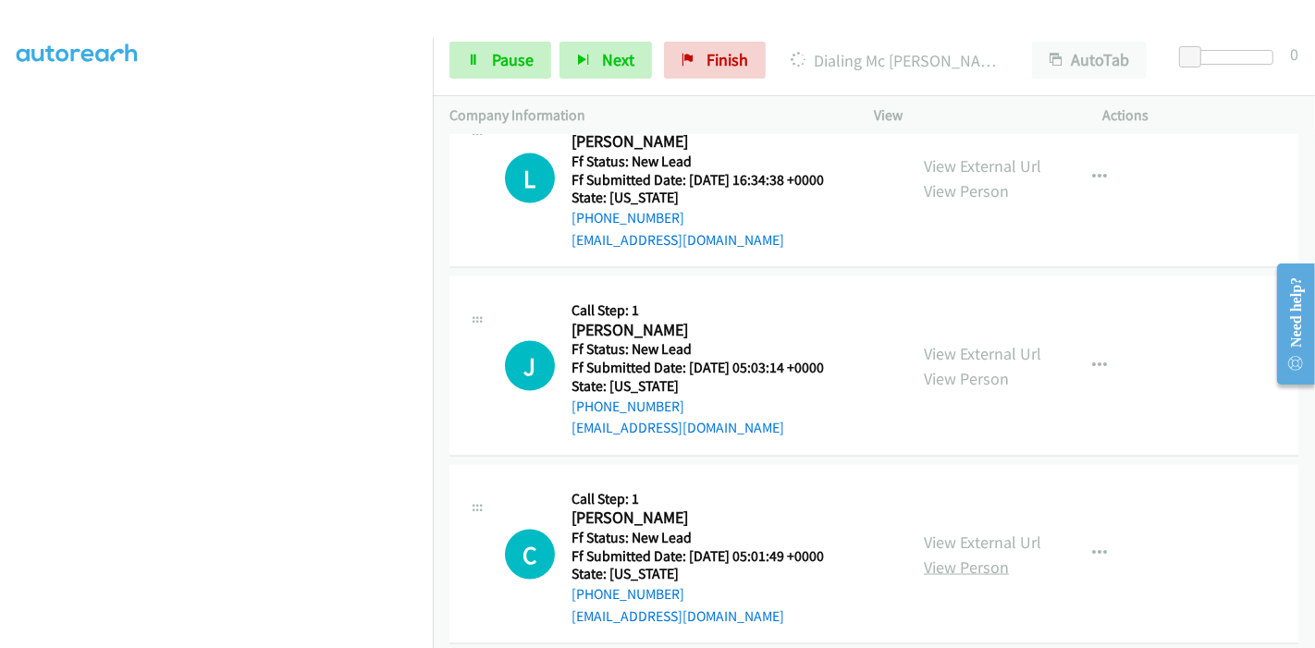
scroll to position [2377, 0]
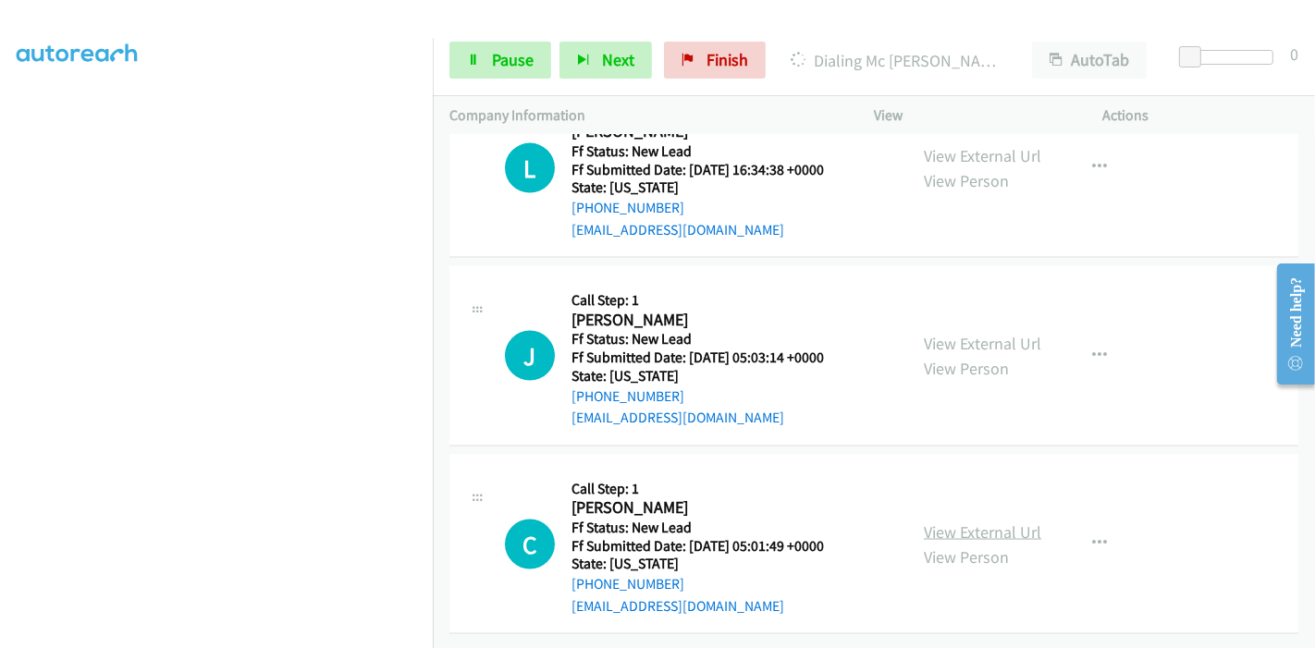
click at [960, 525] on link "View External Url" at bounding box center [982, 532] width 117 height 21
click at [501, 51] on span "Pause" at bounding box center [513, 59] width 42 height 21
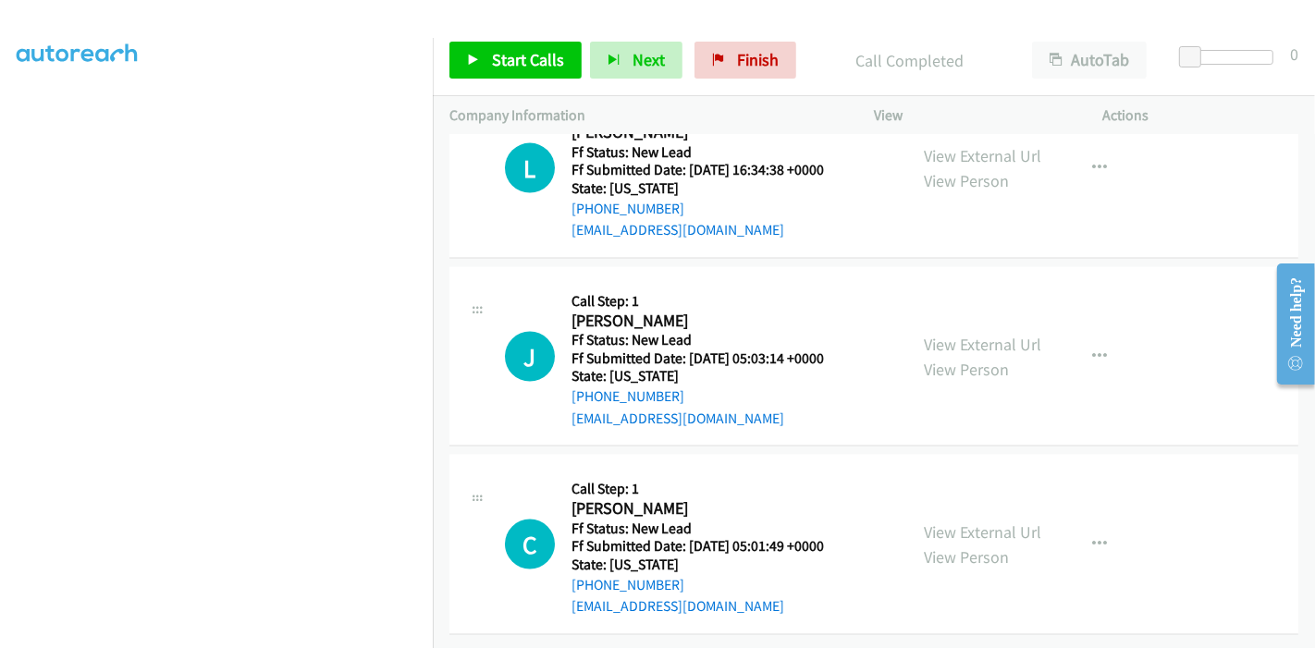
scroll to position [2314, 0]
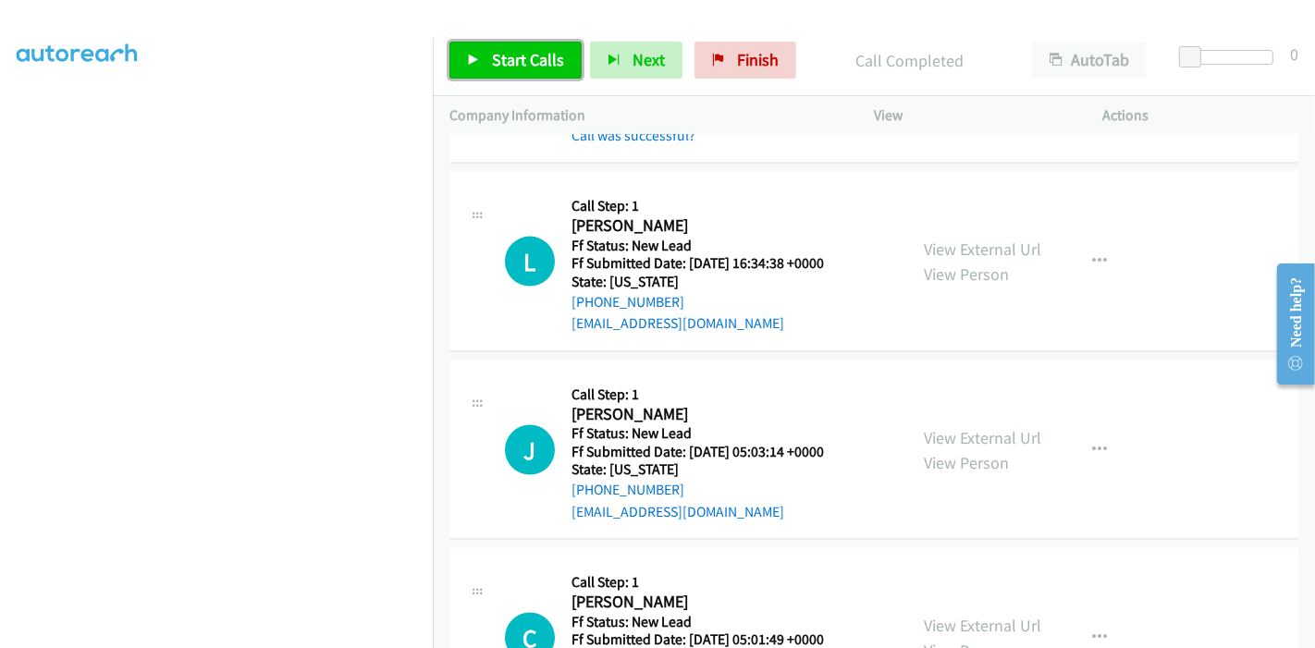
click at [478, 56] on icon at bounding box center [473, 61] width 13 height 13
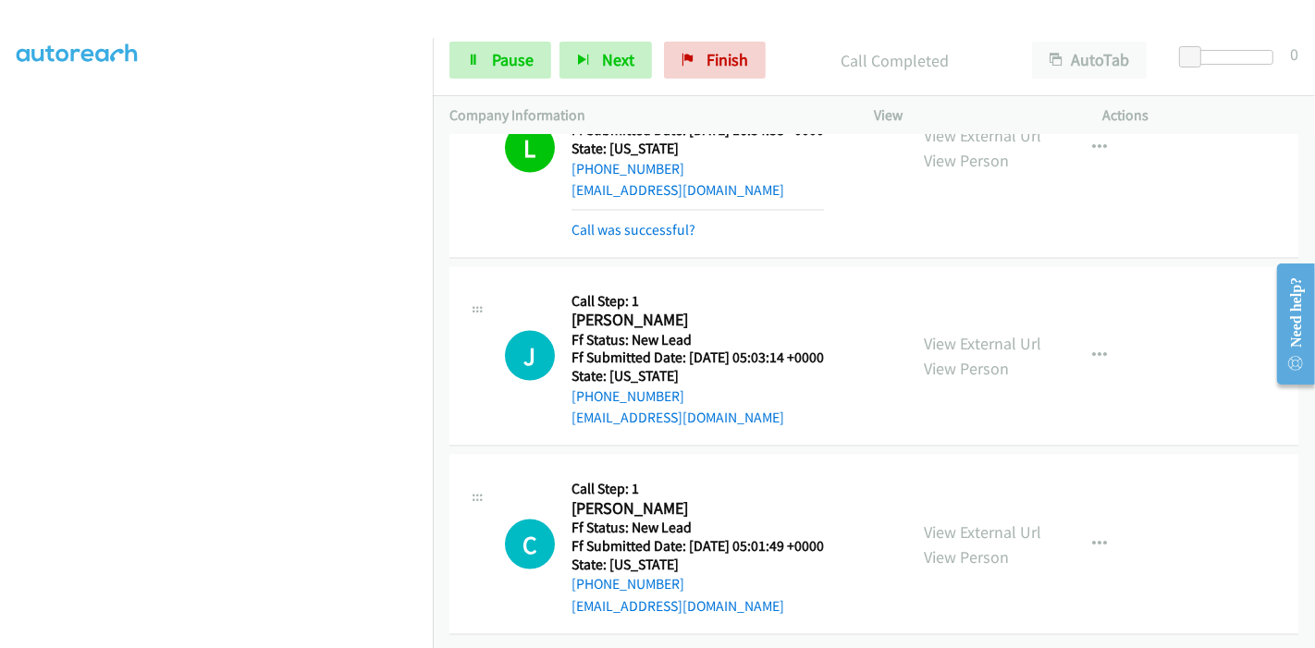
scroll to position [2455, 0]
click at [498, 56] on span "Pause" at bounding box center [513, 59] width 42 height 21
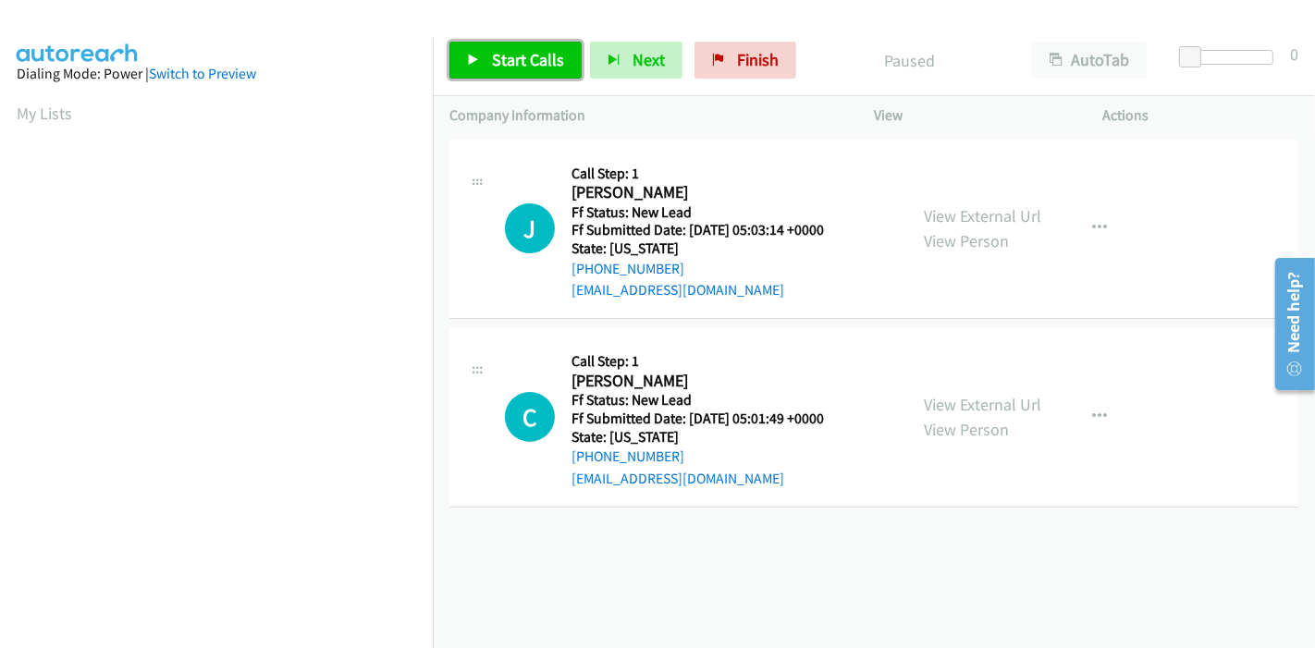
click at [497, 67] on span "Start Calls" at bounding box center [528, 59] width 72 height 21
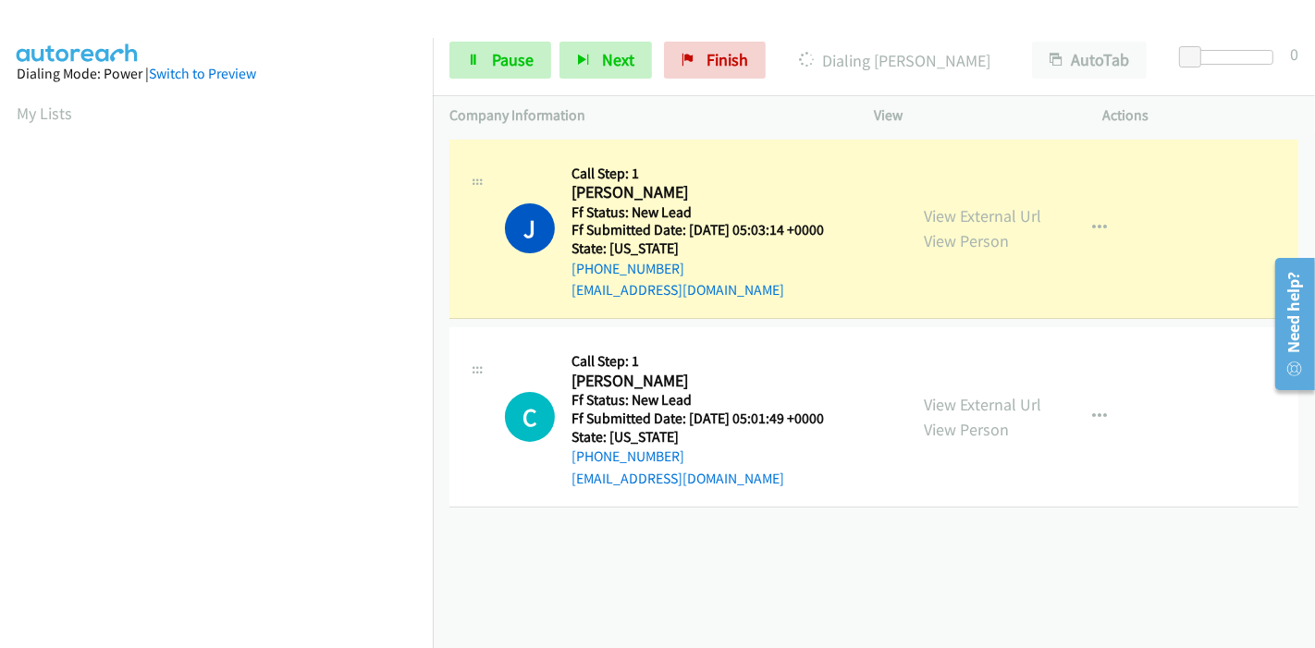
scroll to position [390, 0]
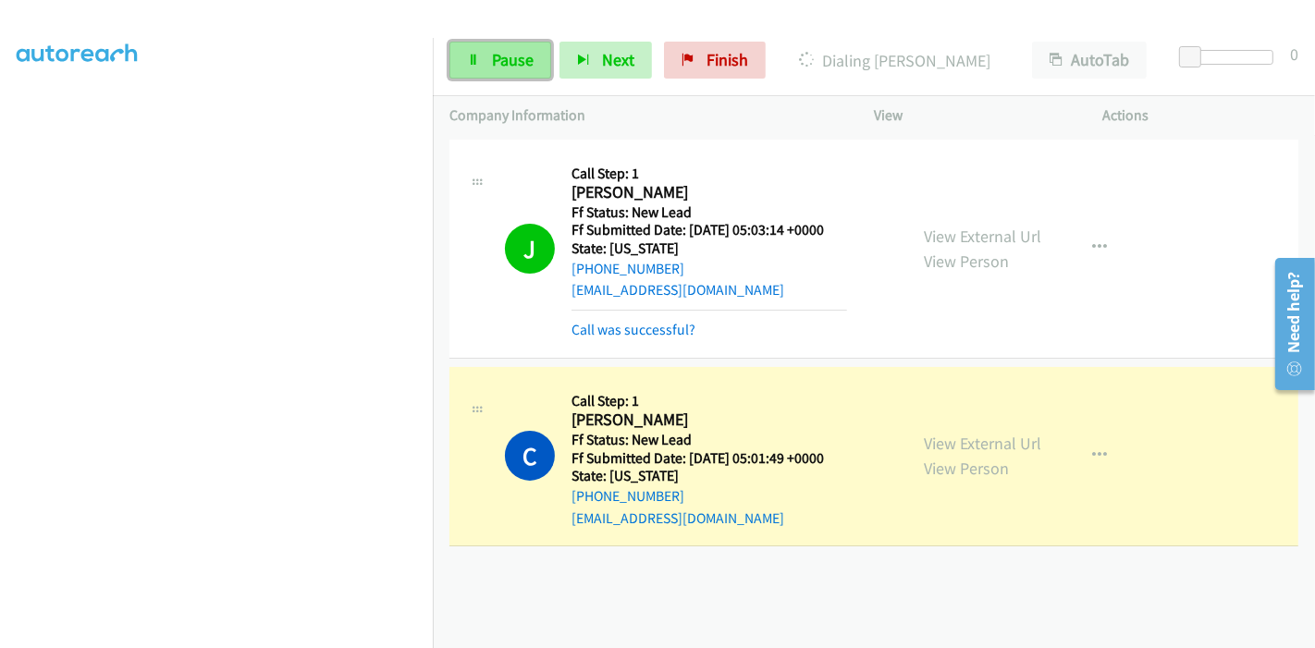
click at [483, 62] on link "Pause" at bounding box center [501, 60] width 102 height 37
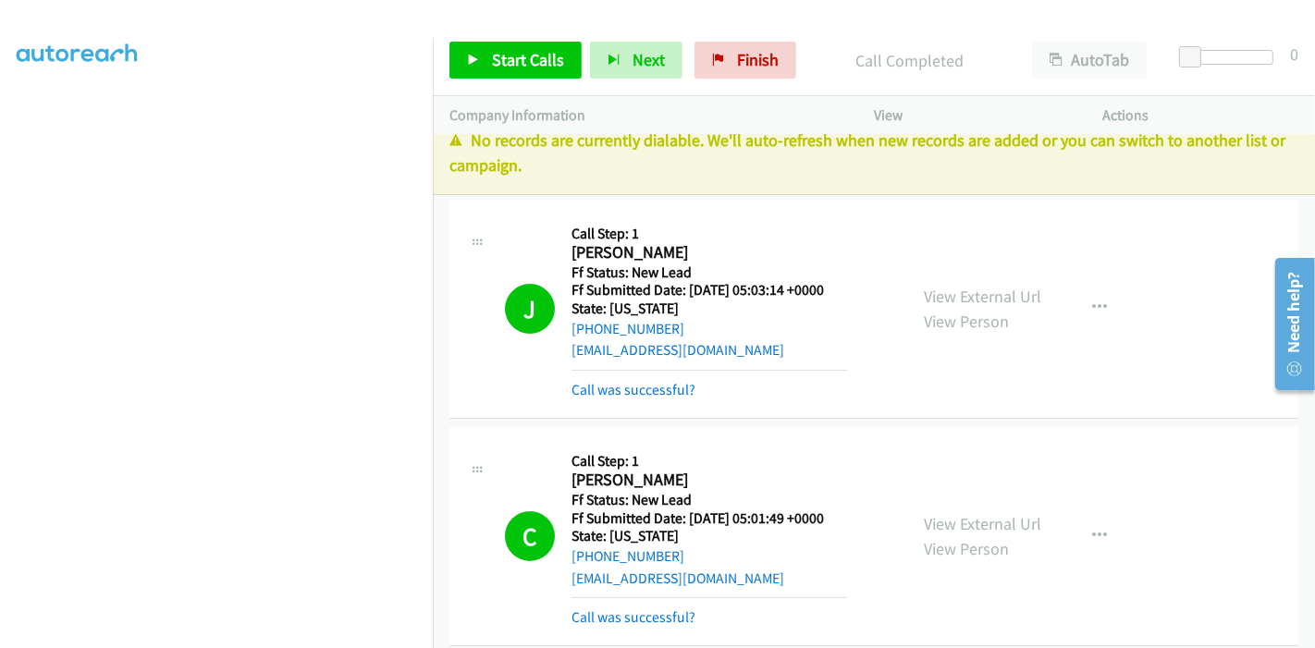
scroll to position [0, 0]
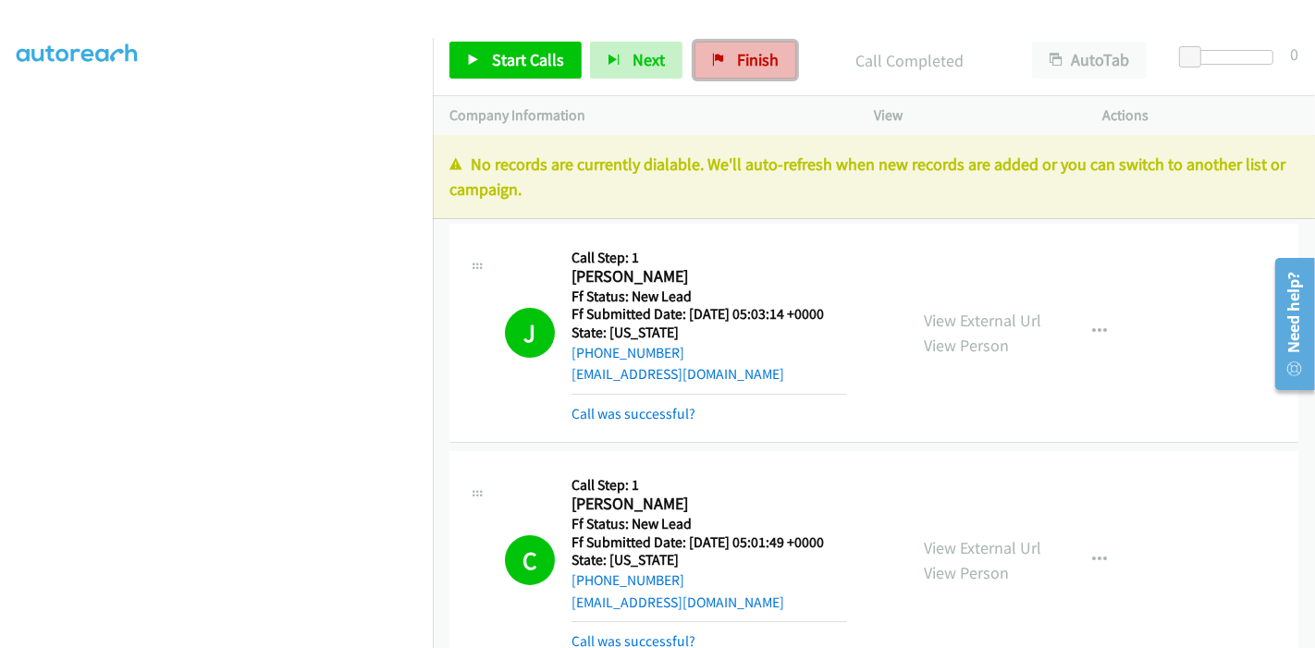
drag, startPoint x: 753, startPoint y: 65, endPoint x: 707, endPoint y: 69, distance: 46.5
click at [753, 65] on span "Finish" at bounding box center [758, 59] width 42 height 21
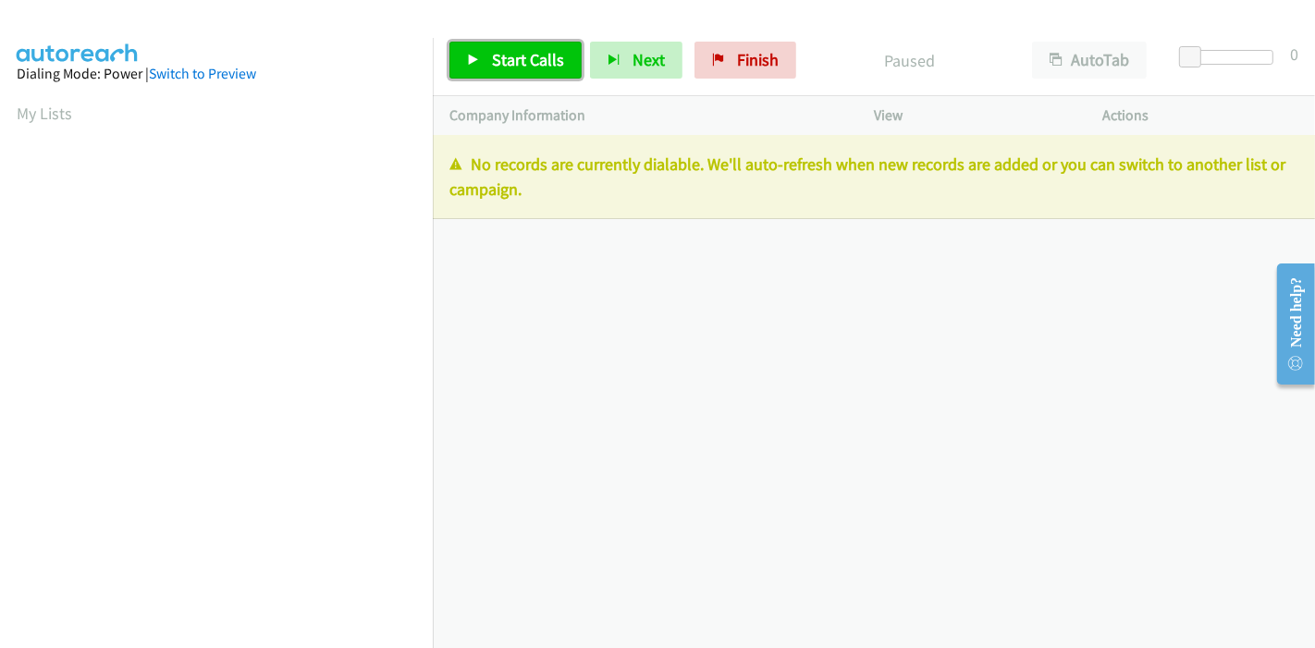
click at [507, 57] on span "Start Calls" at bounding box center [528, 59] width 72 height 21
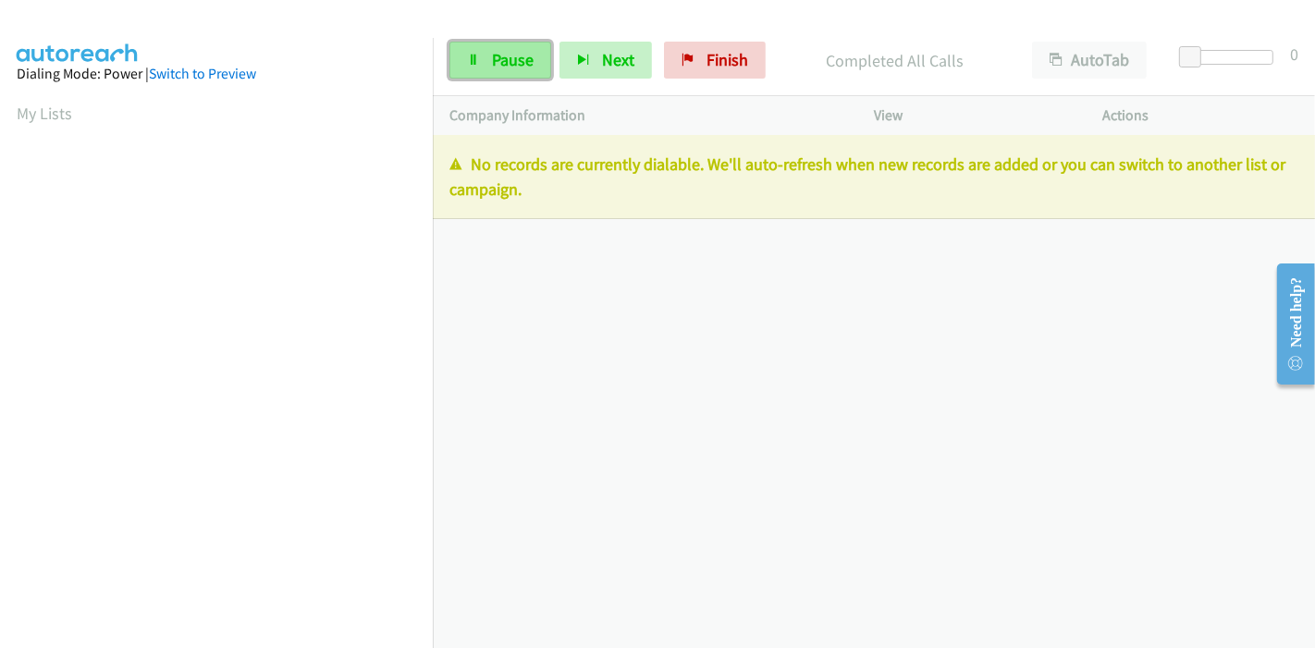
click at [483, 58] on link "Pause" at bounding box center [501, 60] width 102 height 37
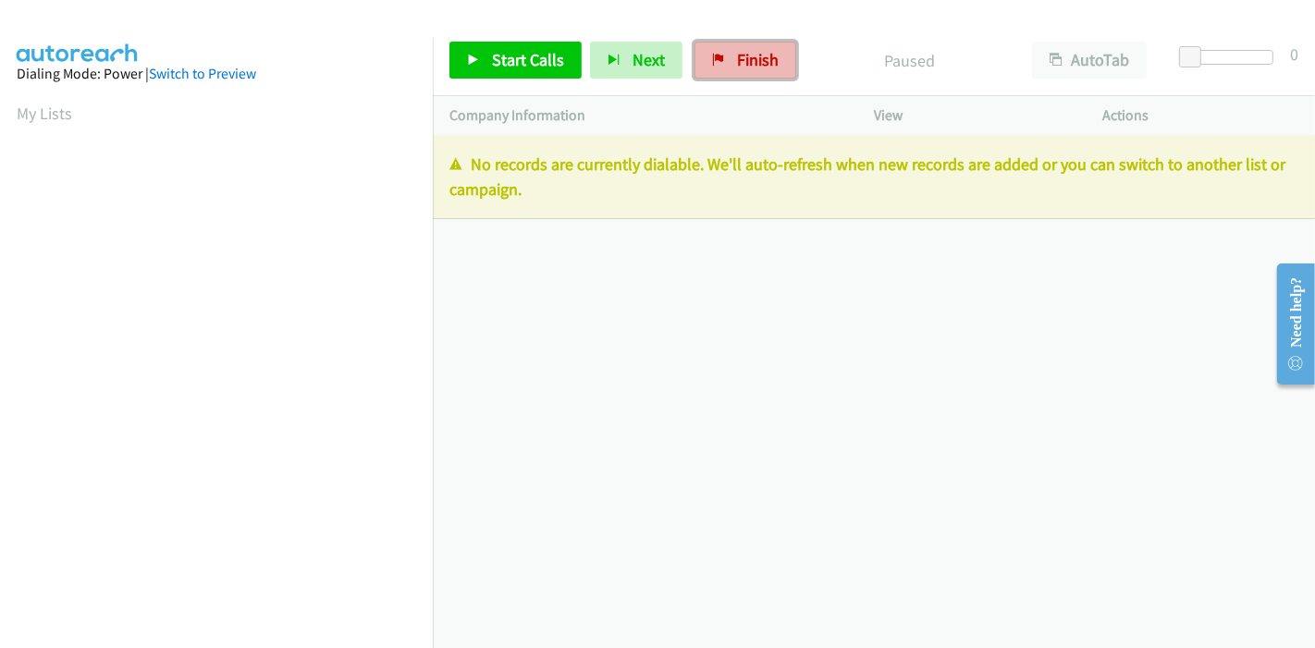
click at [757, 56] on span "Finish" at bounding box center [758, 59] width 42 height 21
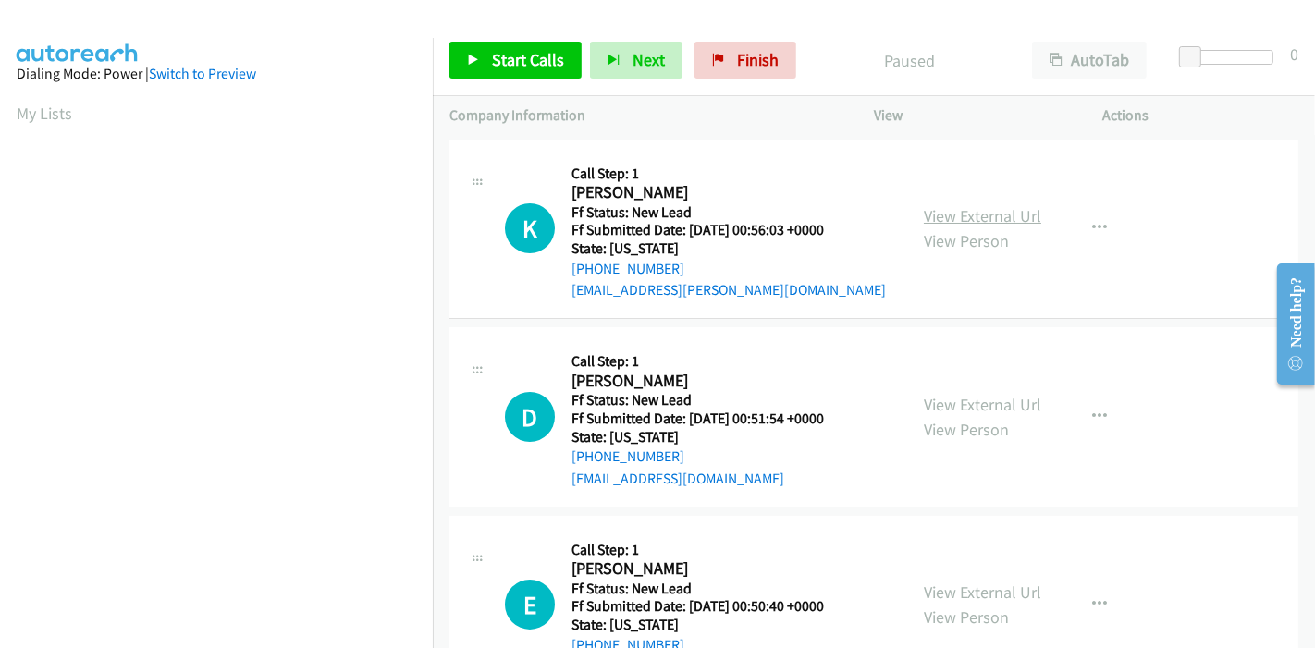
click at [959, 210] on link "View External Url" at bounding box center [982, 215] width 117 height 21
click at [1001, 405] on link "View External Url" at bounding box center [982, 404] width 117 height 21
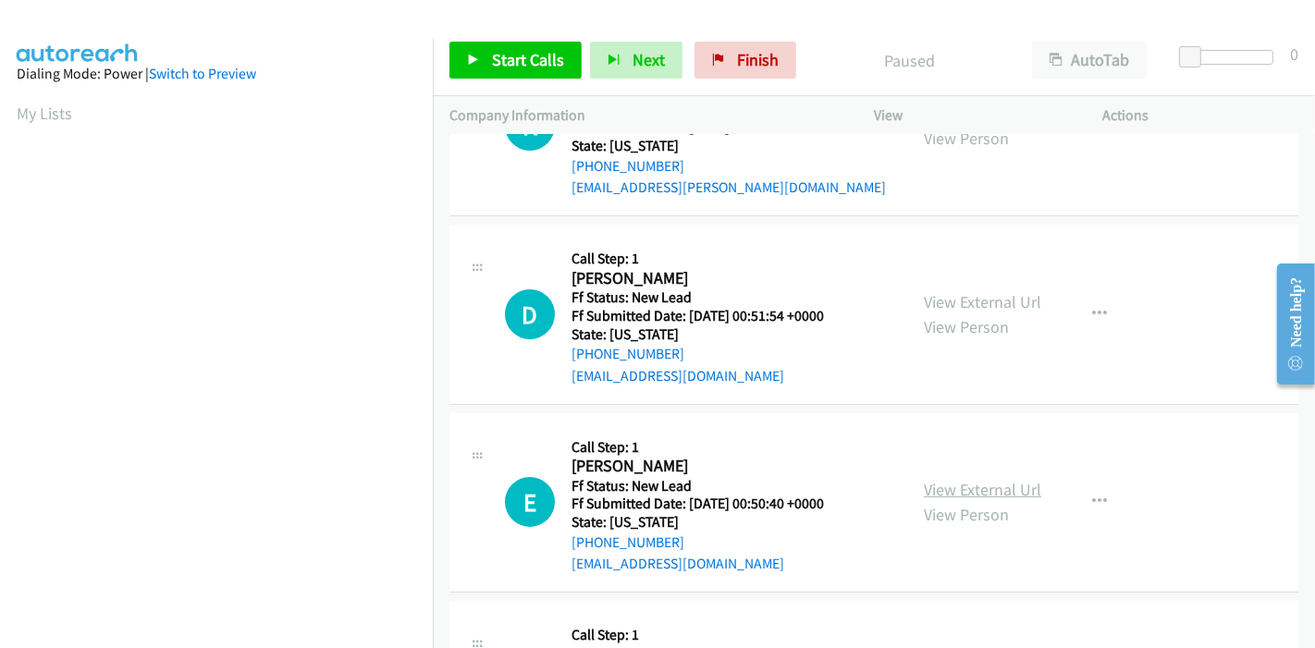
click at [954, 488] on link "View External Url" at bounding box center [982, 489] width 117 height 21
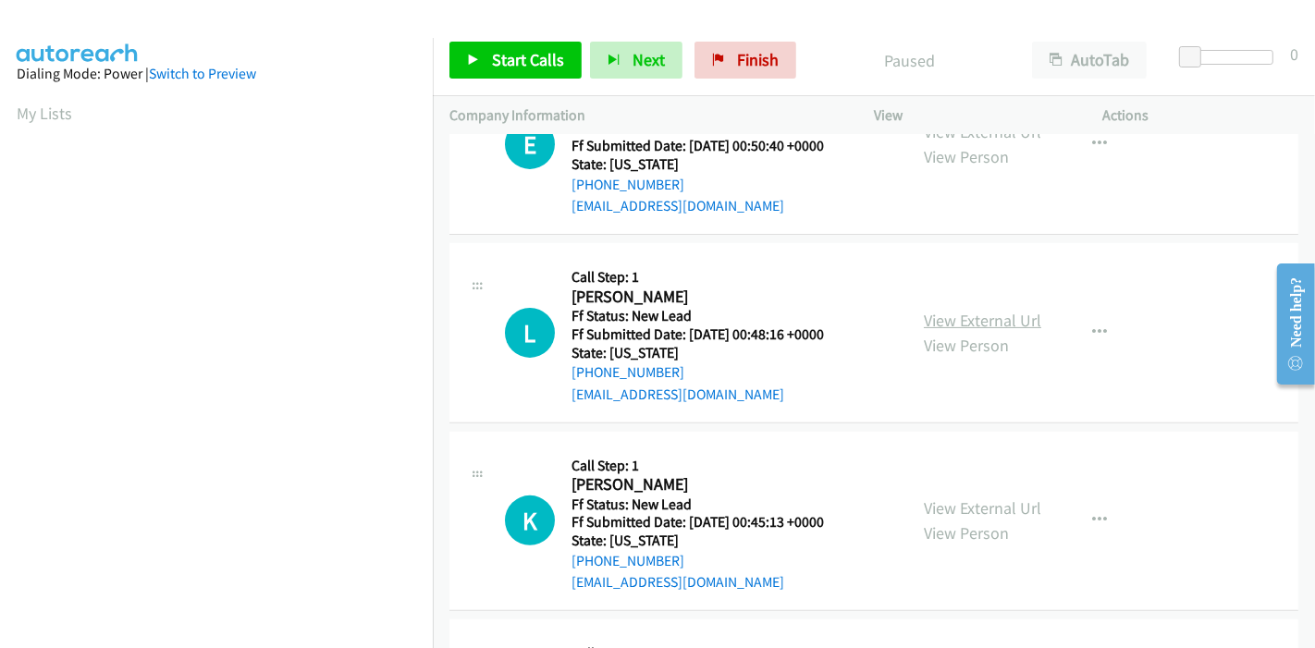
scroll to position [513, 0]
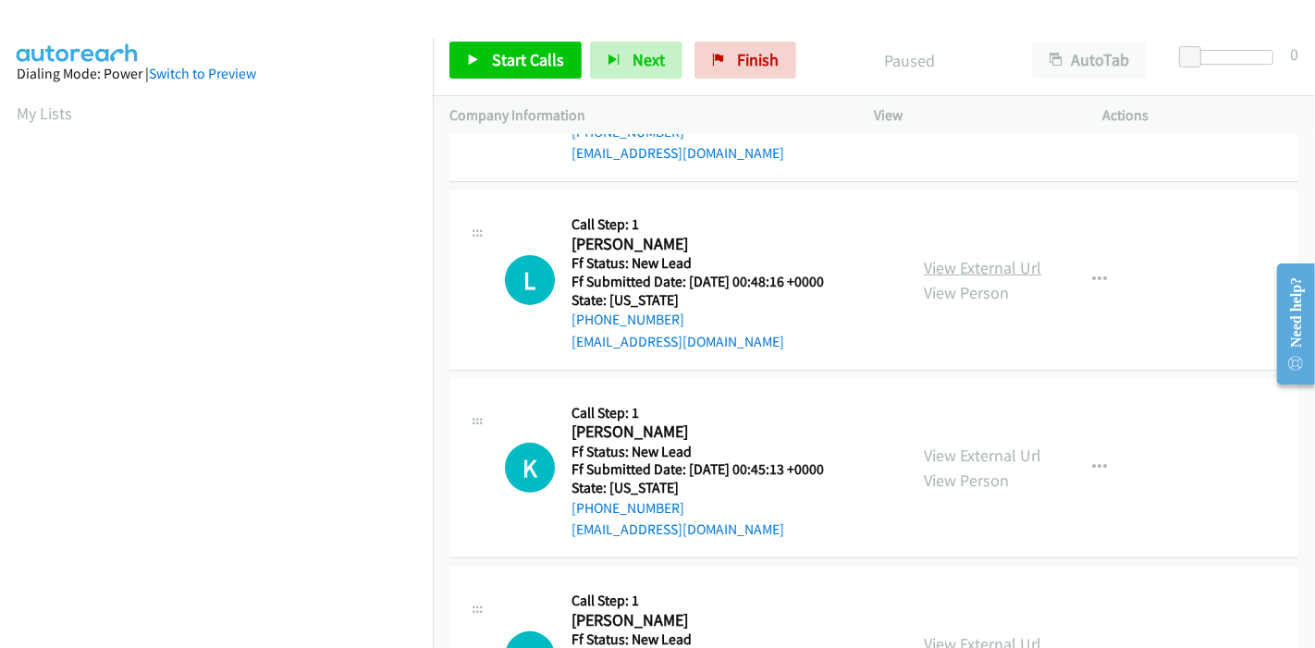
click at [970, 270] on link "View External Url" at bounding box center [982, 267] width 117 height 21
click at [981, 461] on link "View External Url" at bounding box center [982, 455] width 117 height 21
click at [488, 46] on link "Start Calls" at bounding box center [516, 60] width 132 height 37
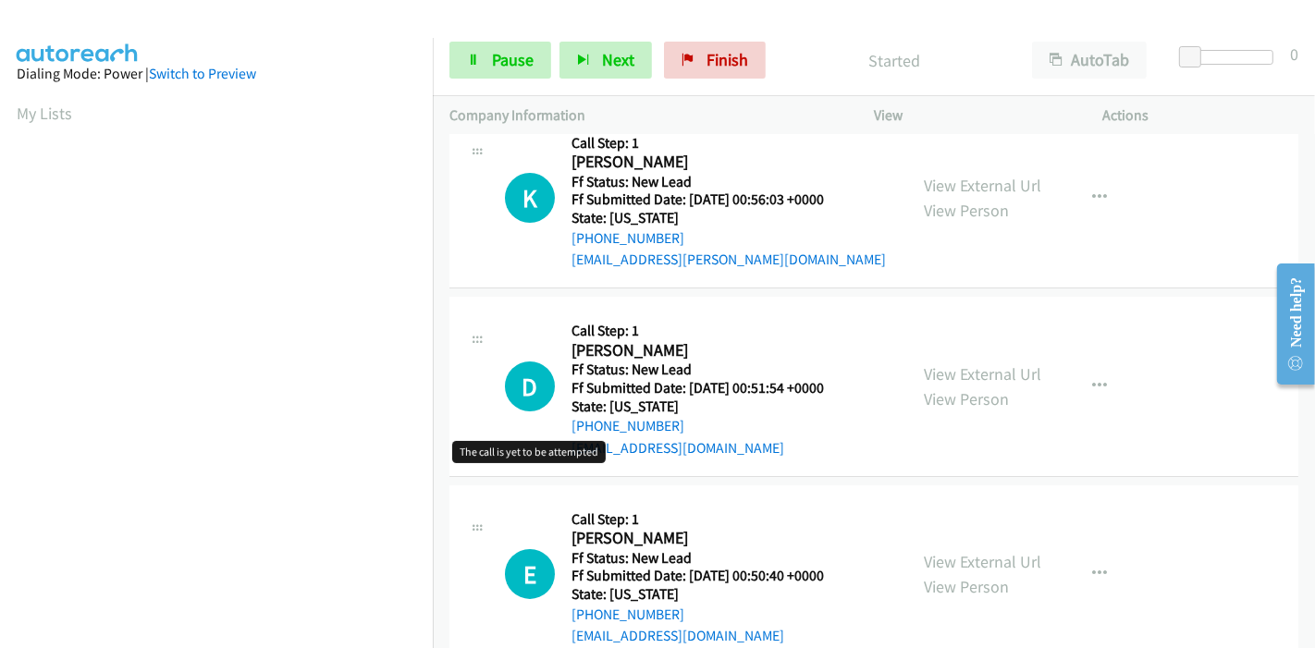
scroll to position [0, 0]
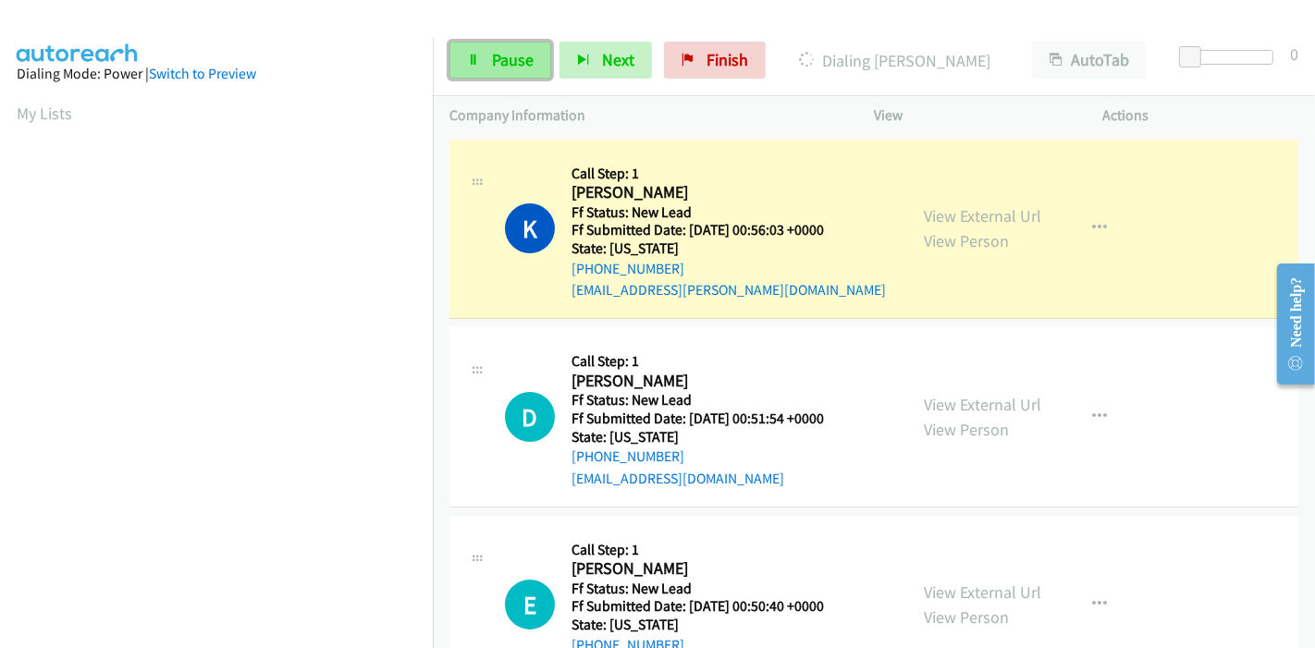
click at [488, 48] on link "Pause" at bounding box center [501, 60] width 102 height 37
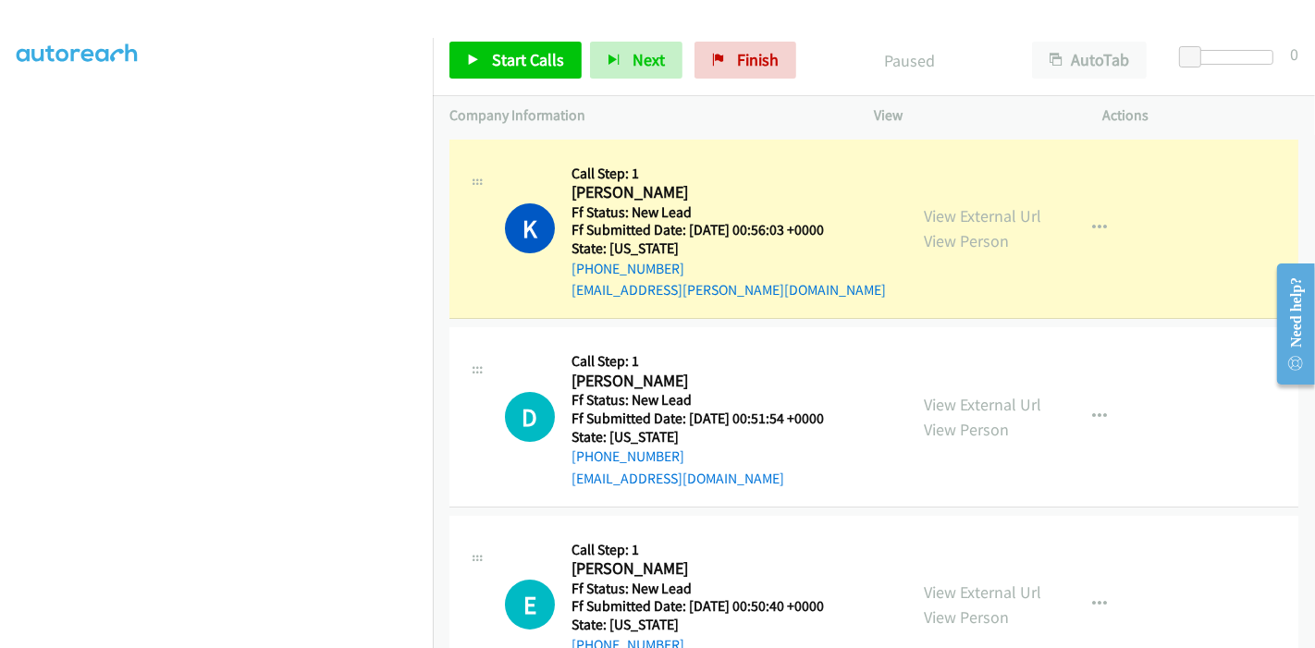
scroll to position [390, 0]
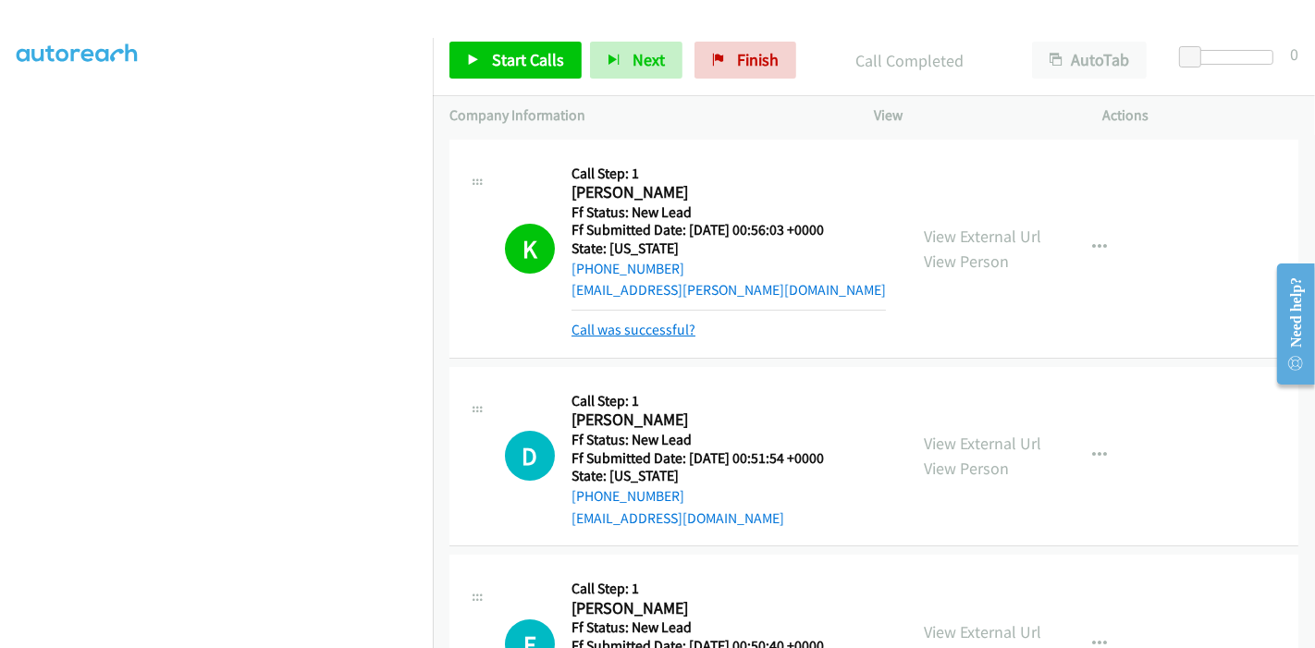
click at [673, 335] on link "Call was successful?" at bounding box center [634, 330] width 124 height 18
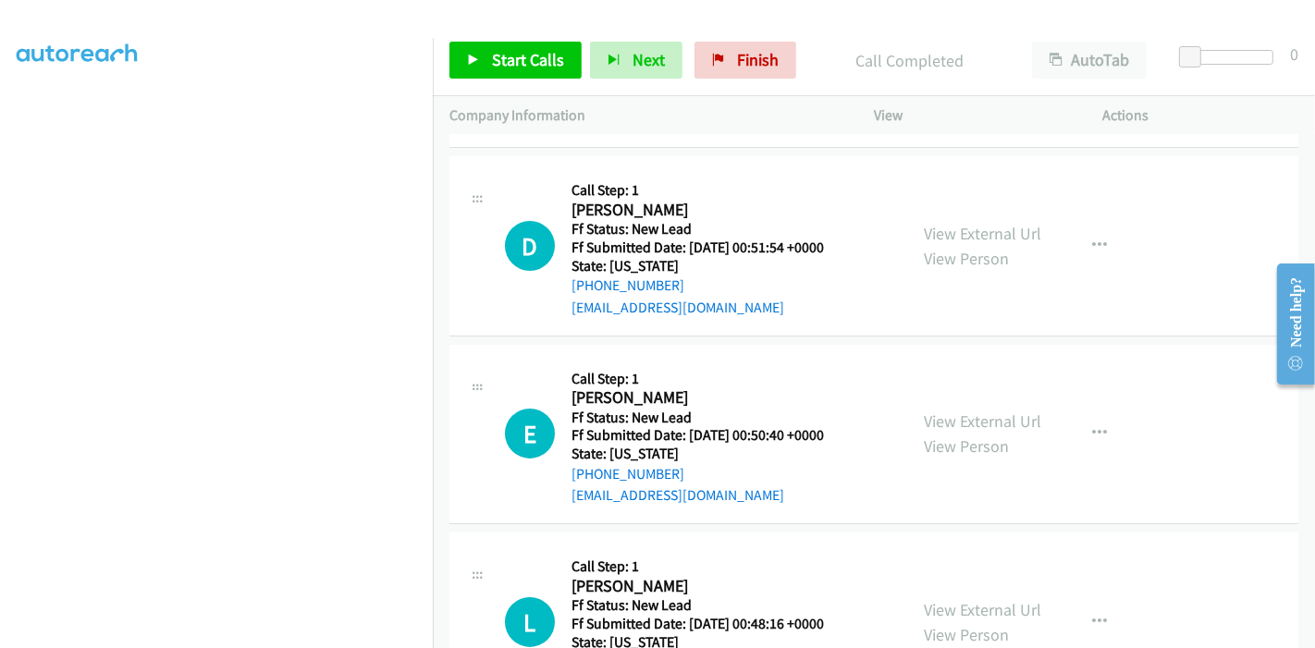
scroll to position [205, 0]
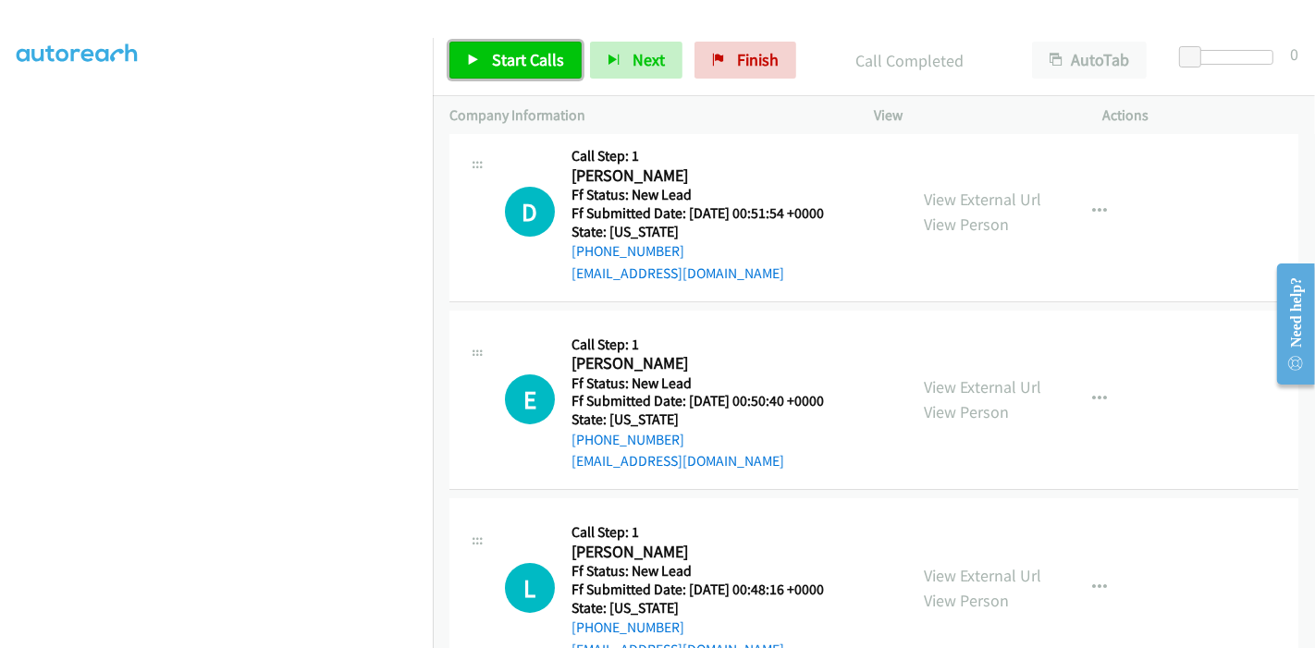
click at [520, 69] on span "Start Calls" at bounding box center [528, 59] width 72 height 21
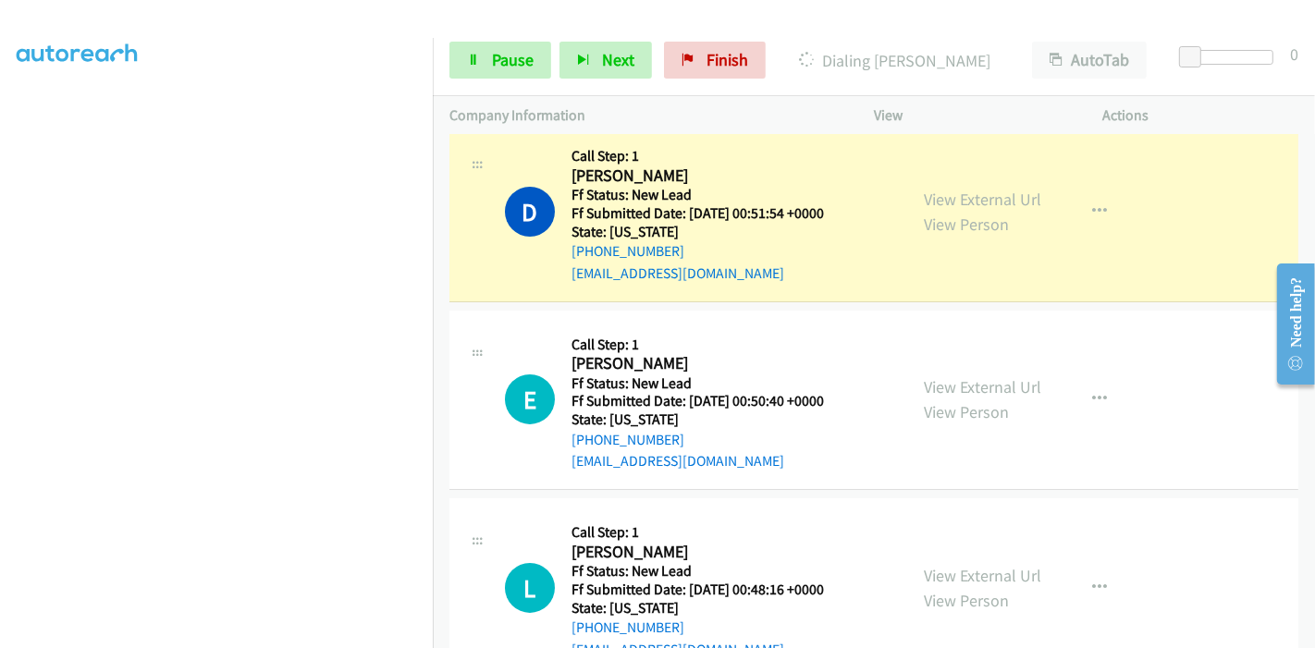
scroll to position [390, 0]
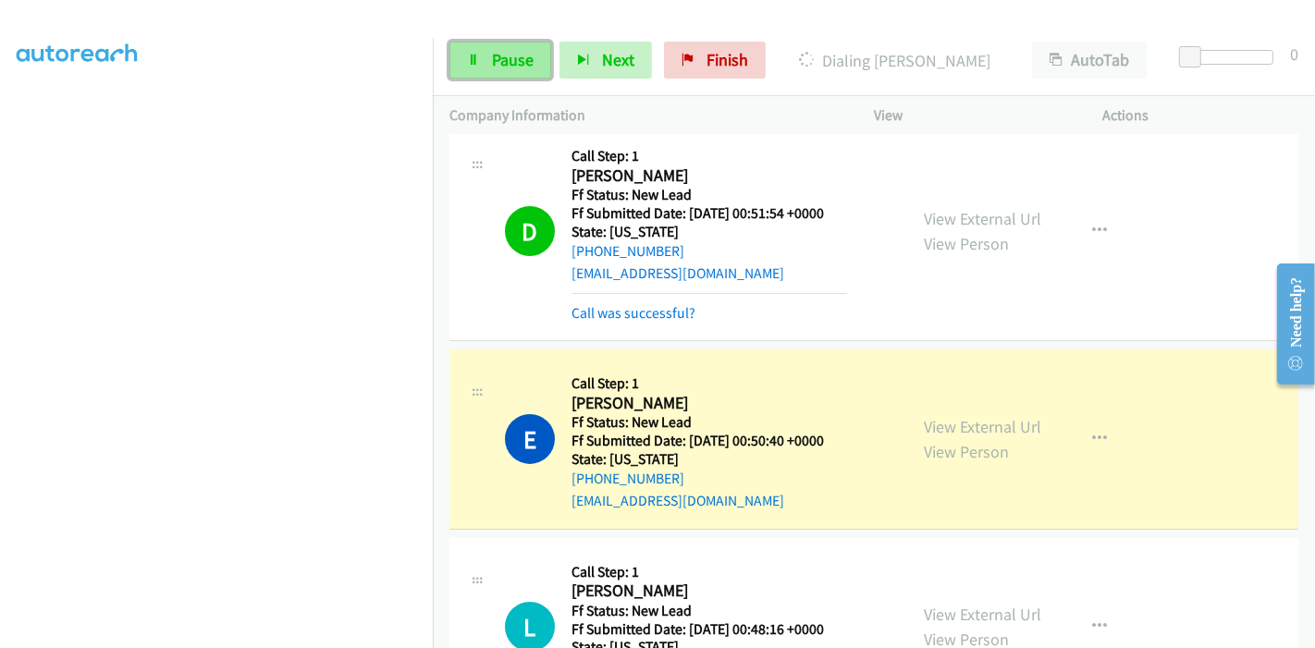
click at [463, 63] on link "Pause" at bounding box center [501, 60] width 102 height 37
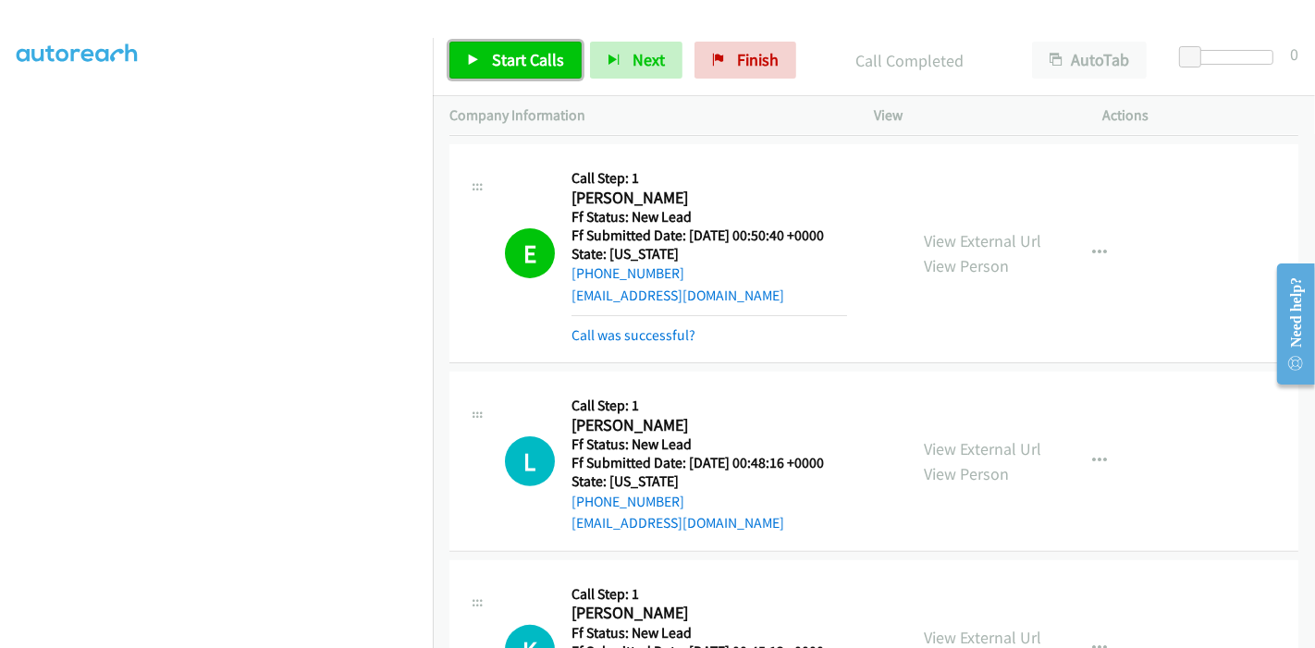
click at [492, 58] on span "Start Calls" at bounding box center [528, 59] width 72 height 21
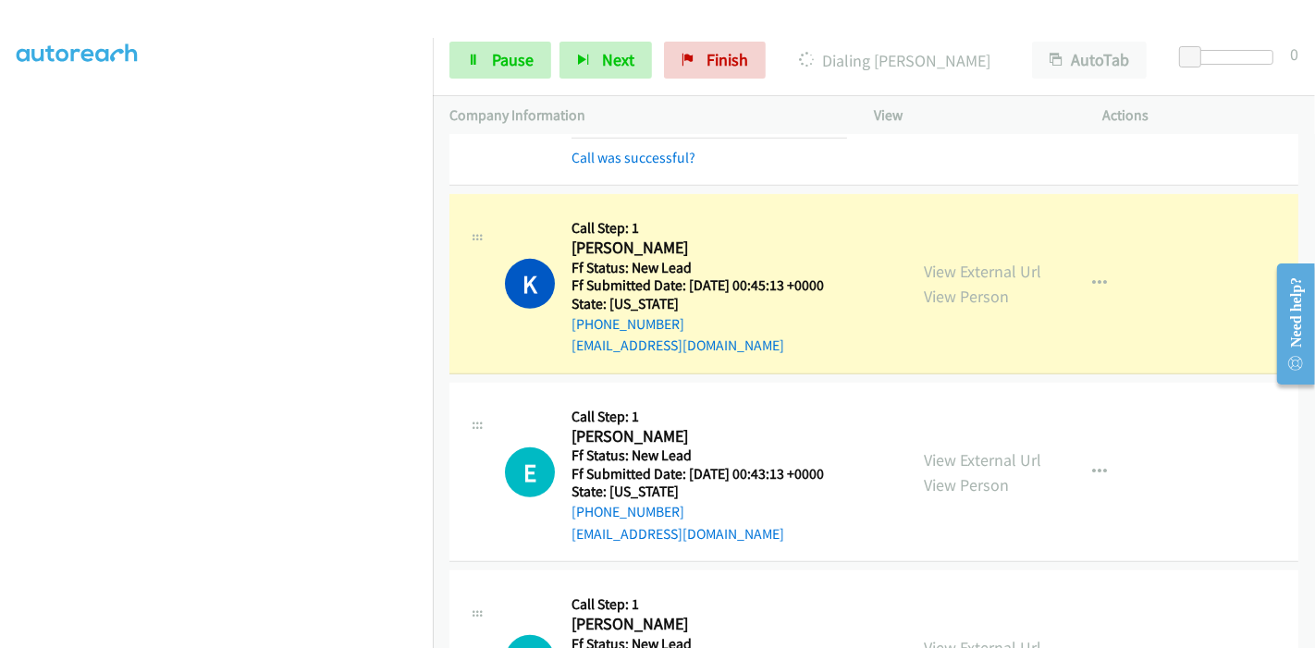
scroll to position [821, 0]
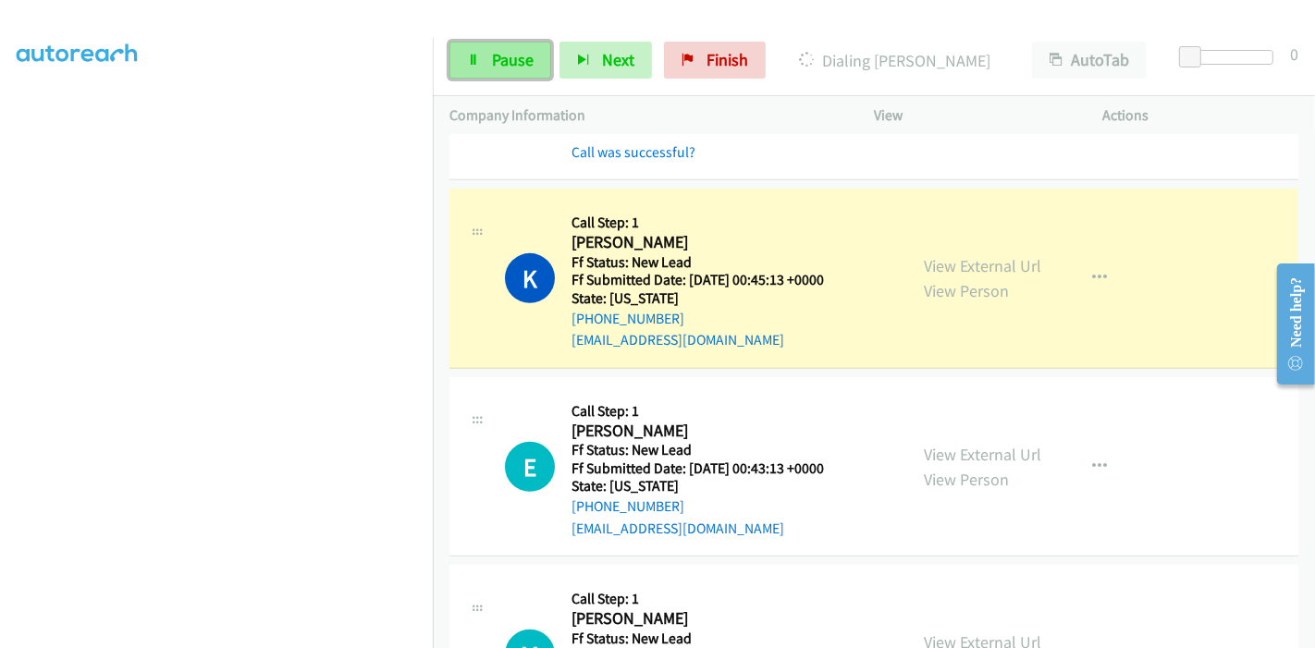
click at [483, 54] on link "Pause" at bounding box center [501, 60] width 102 height 37
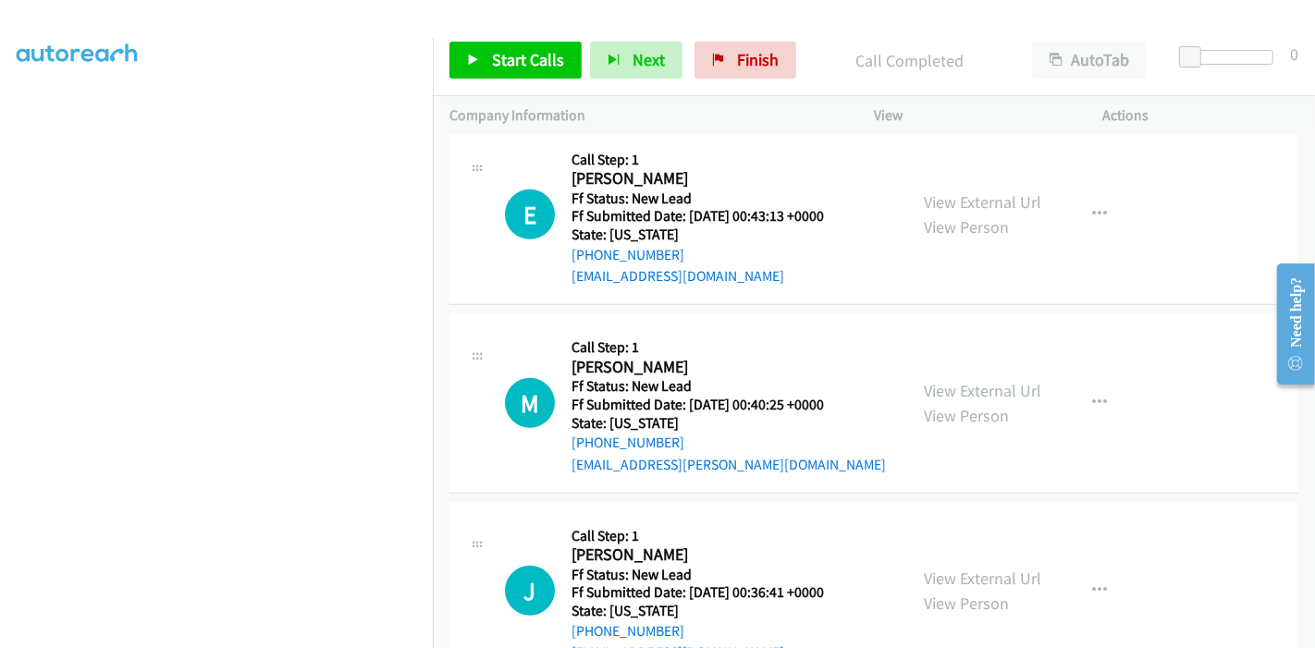
scroll to position [1130, 0]
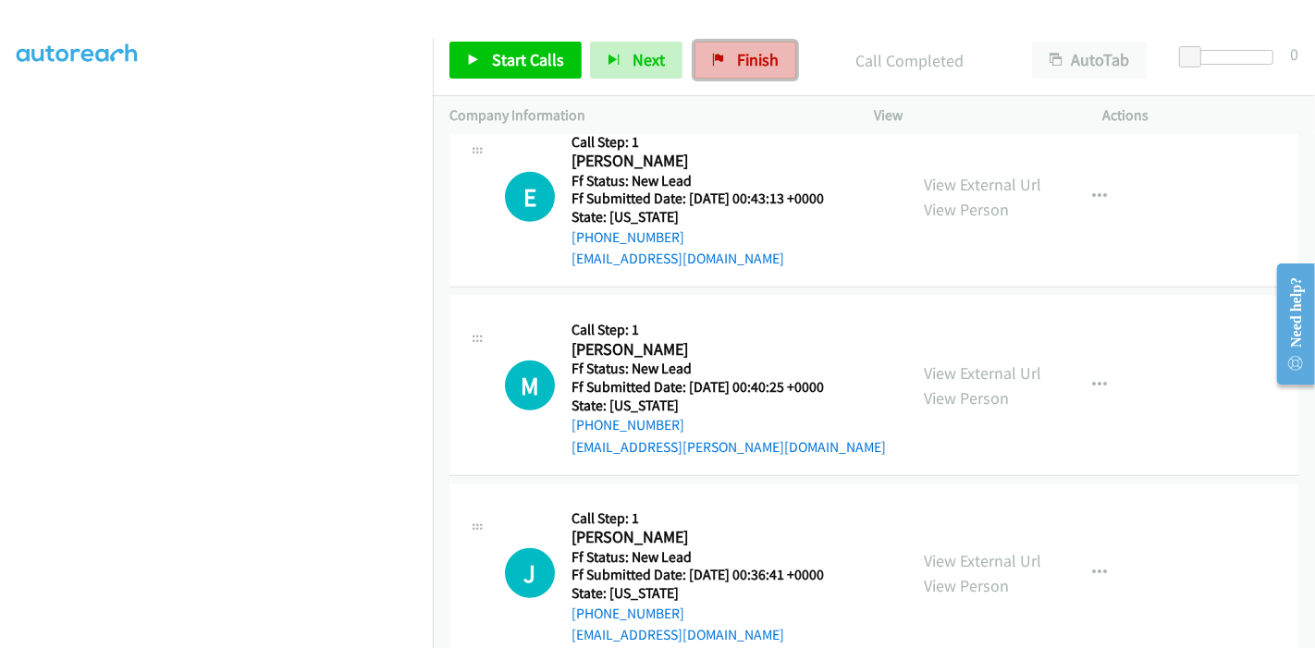
click at [742, 61] on span "Finish" at bounding box center [758, 59] width 42 height 21
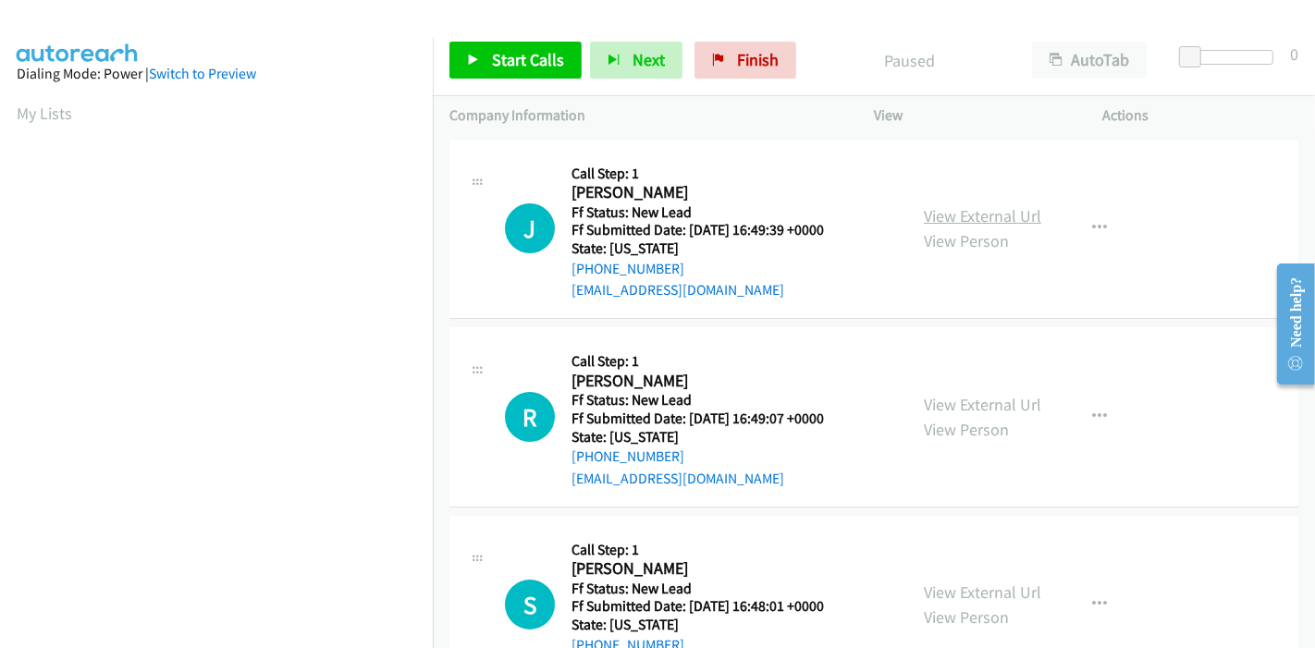
click at [974, 208] on link "View External Url" at bounding box center [982, 215] width 117 height 21
click at [981, 397] on link "View External Url" at bounding box center [982, 404] width 117 height 21
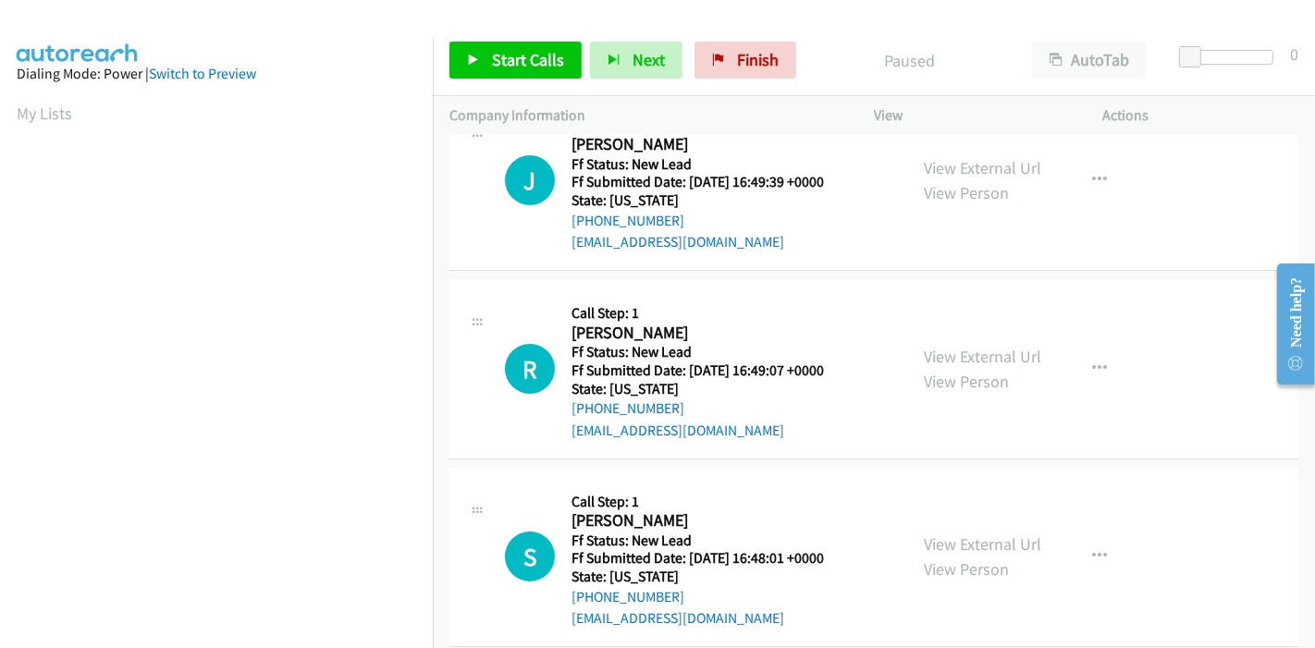
scroll to position [74, 0]
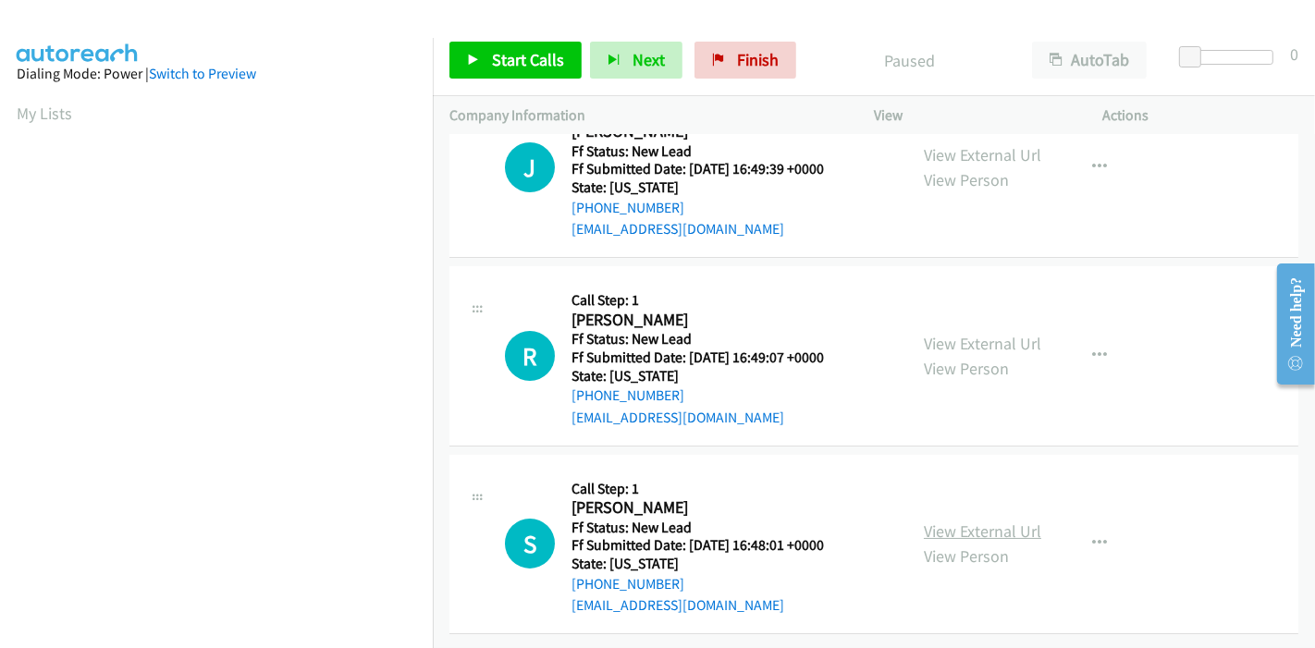
click at [994, 521] on link "View External Url" at bounding box center [982, 531] width 117 height 21
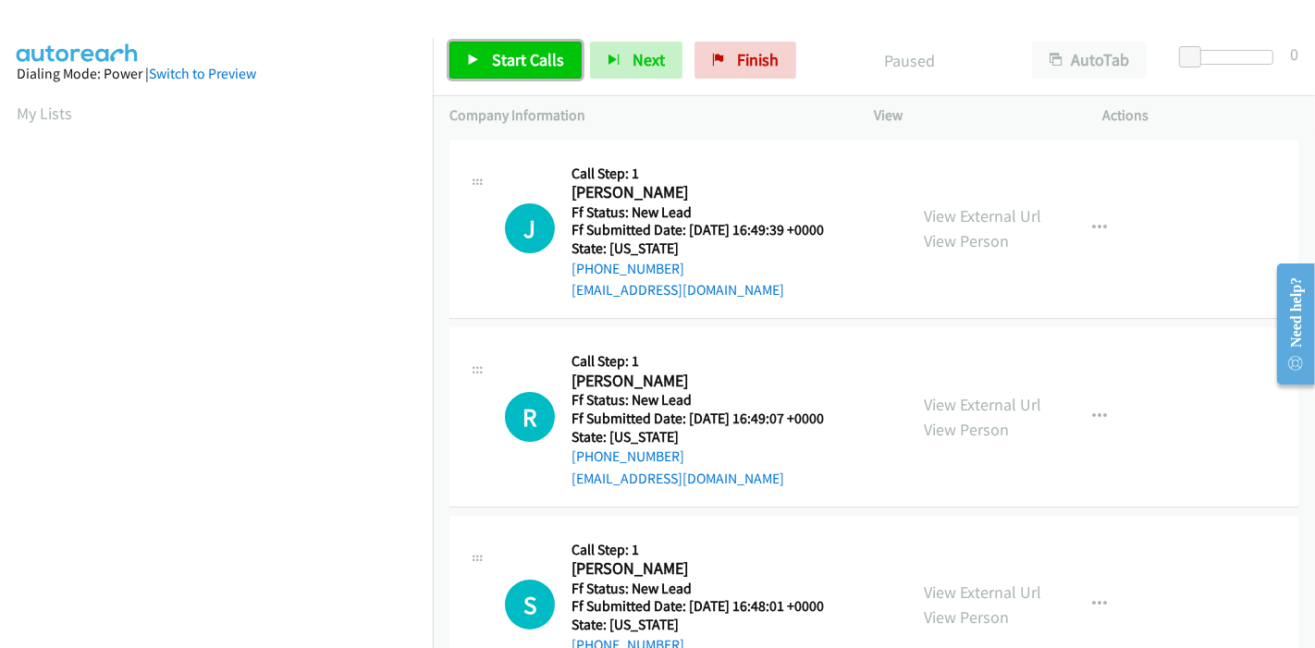
click at [501, 60] on span "Start Calls" at bounding box center [528, 59] width 72 height 21
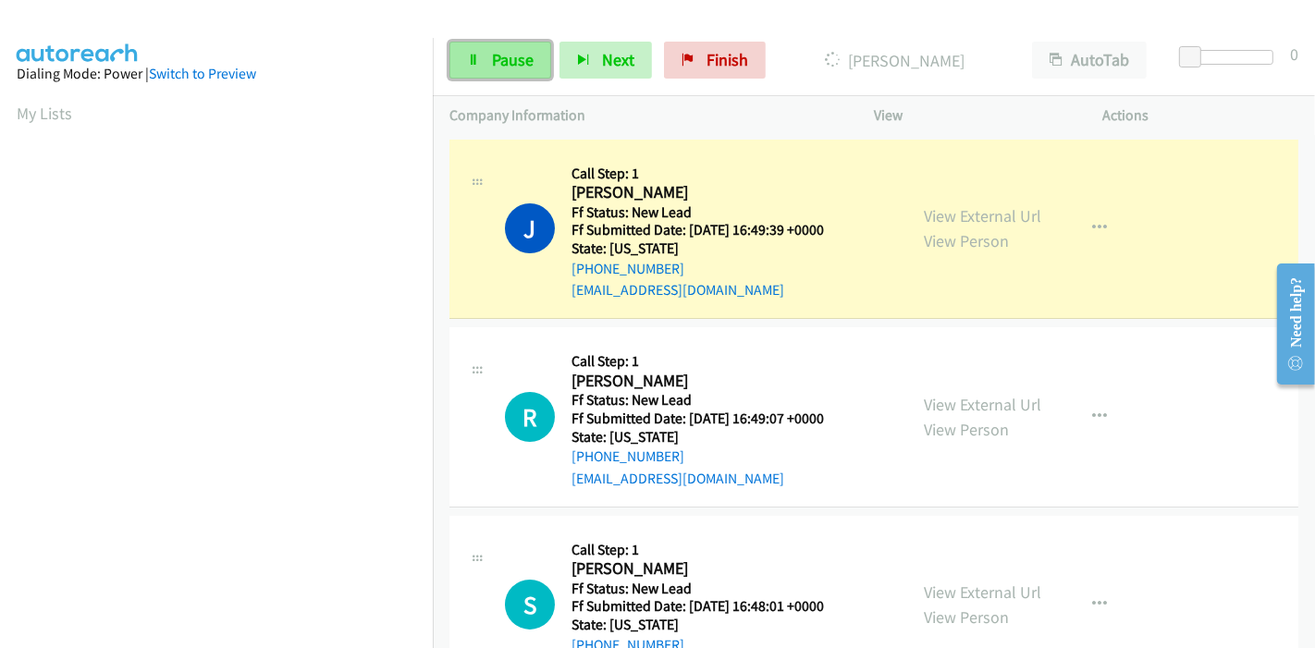
click at [483, 69] on link "Pause" at bounding box center [501, 60] width 102 height 37
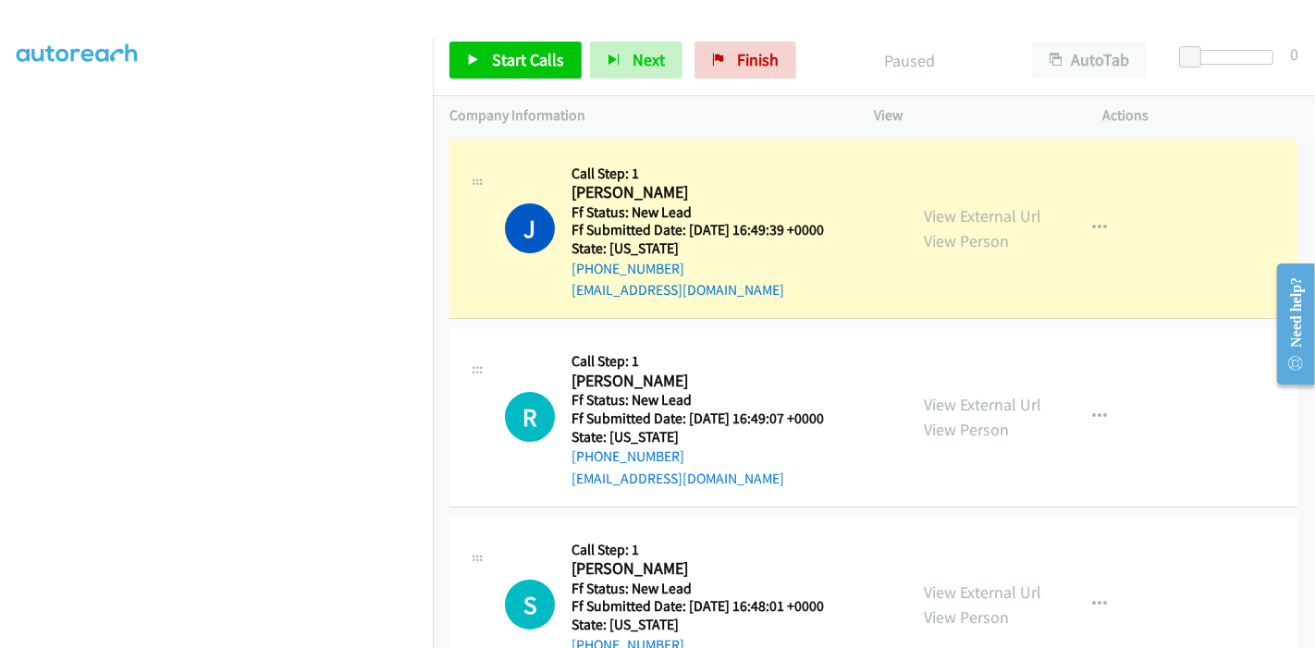
scroll to position [390, 0]
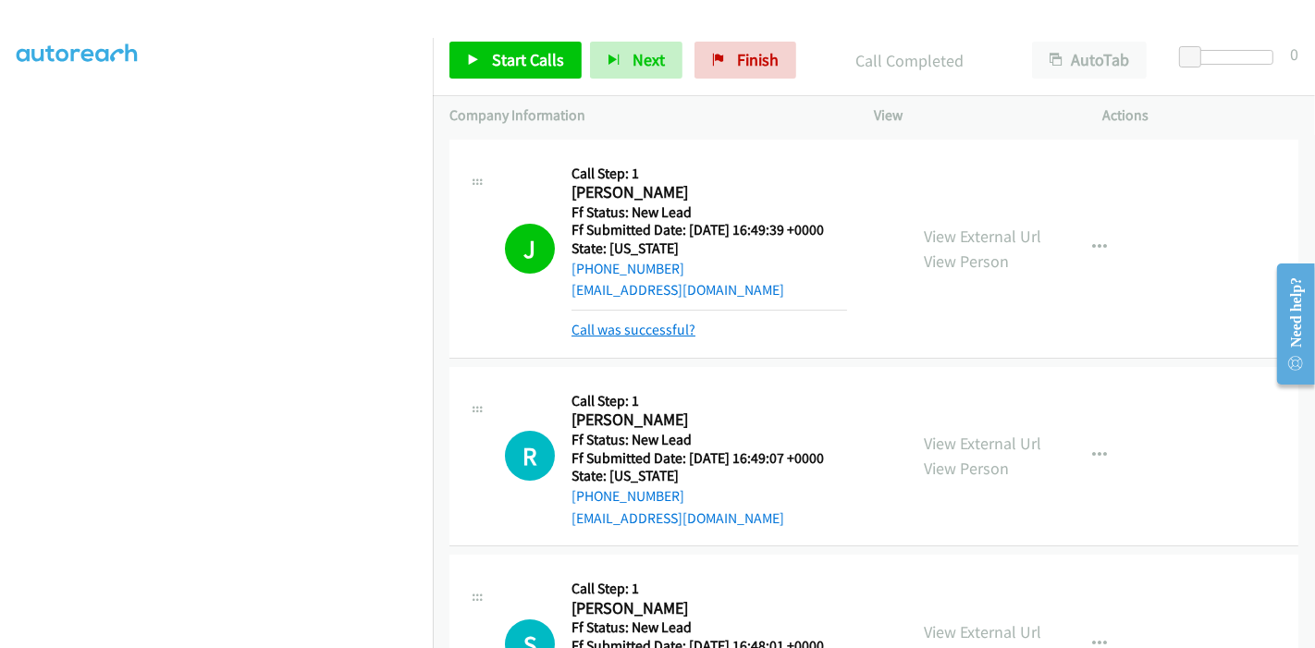
click at [673, 327] on link "Call was successful?" at bounding box center [634, 330] width 124 height 18
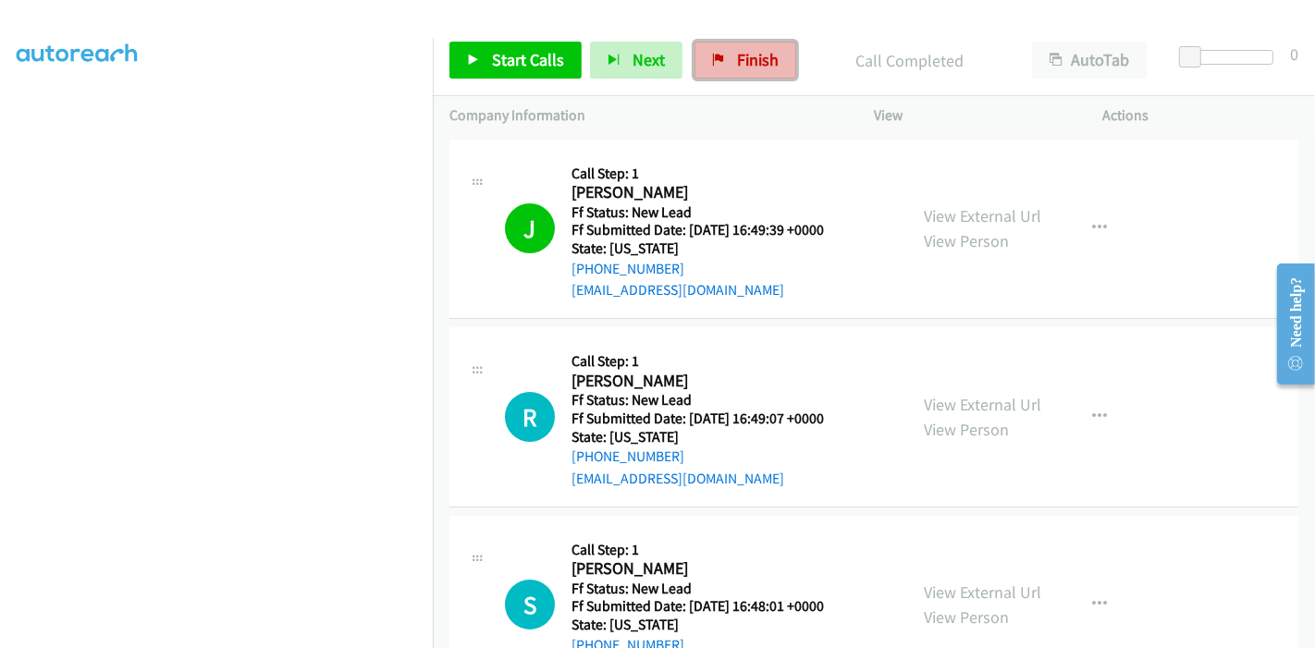
click at [729, 56] on link "Finish" at bounding box center [746, 60] width 102 height 37
